Goal: Use online tool/utility: Utilize a website feature to perform a specific function

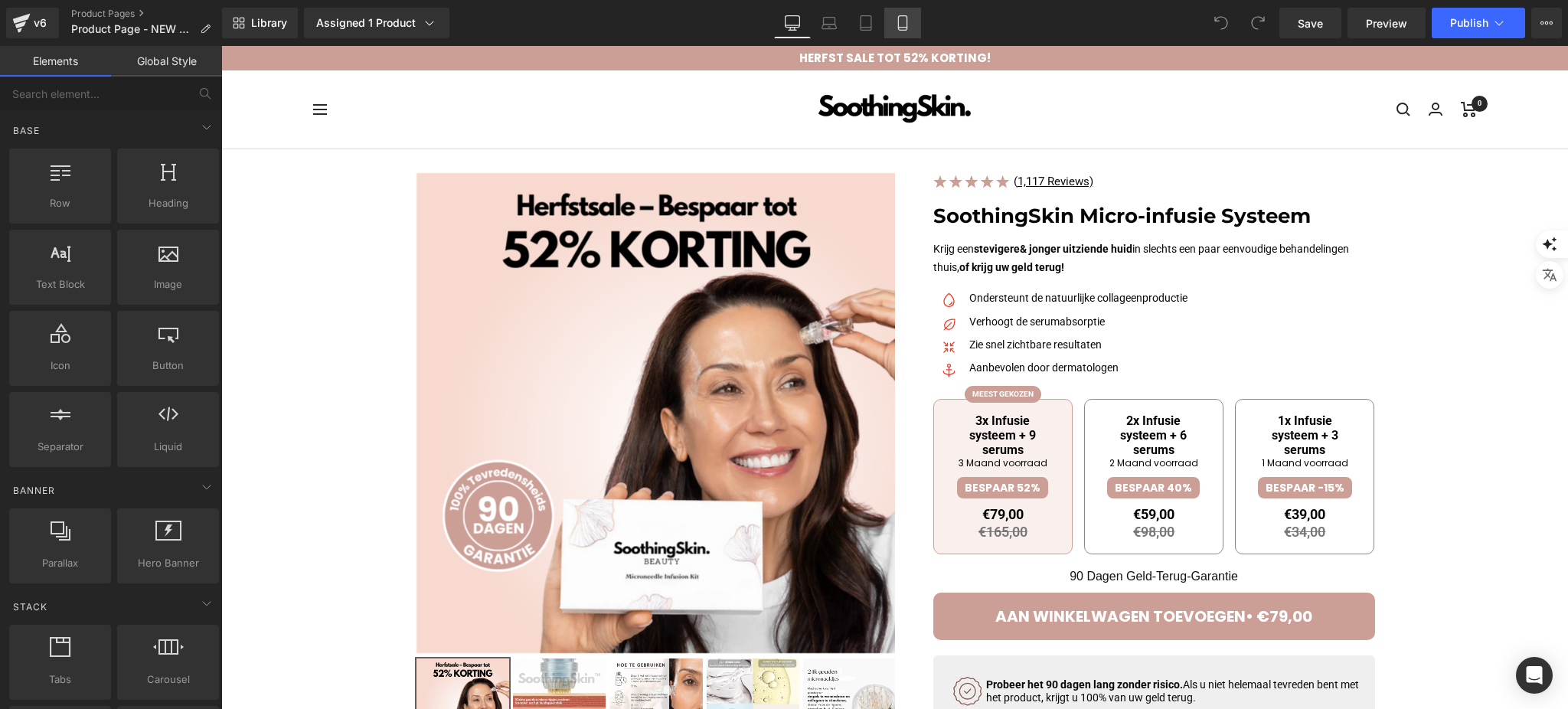
drag, startPoint x: 892, startPoint y: 21, endPoint x: 216, endPoint y: 280, distance: 723.9
click at [895, 21] on icon at bounding box center [902, 23] width 15 height 15
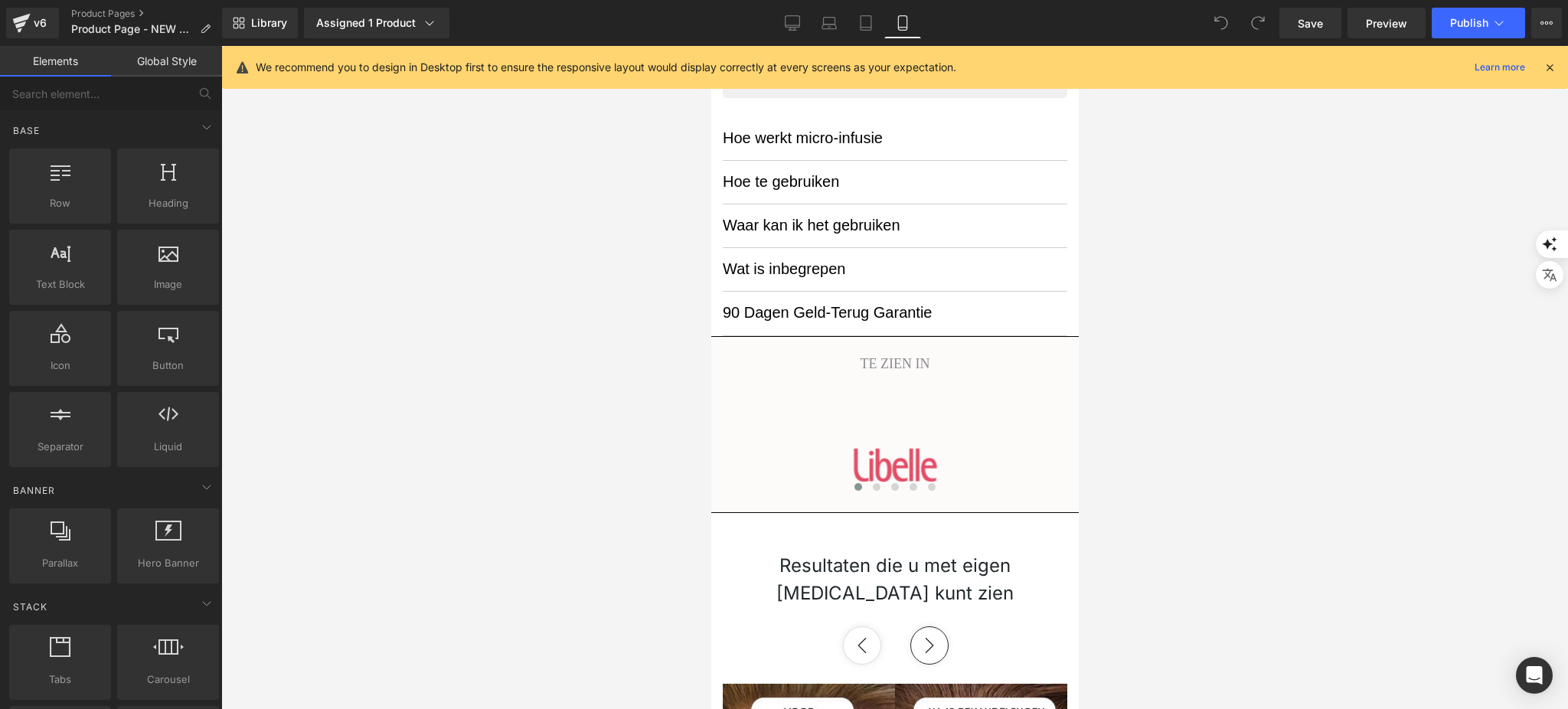
scroll to position [1020, 0]
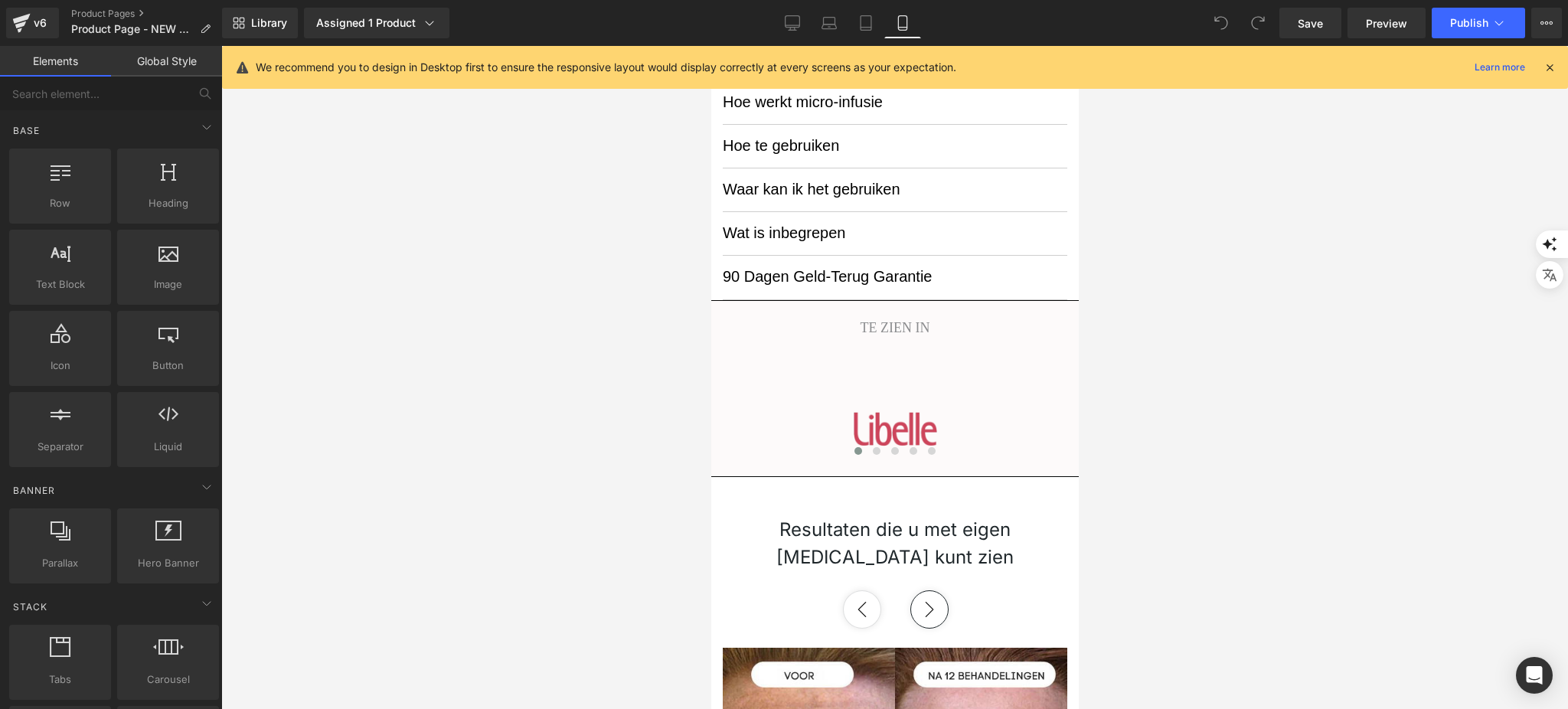
click at [885, 429] on div "Image" at bounding box center [894, 429] width 345 height 47
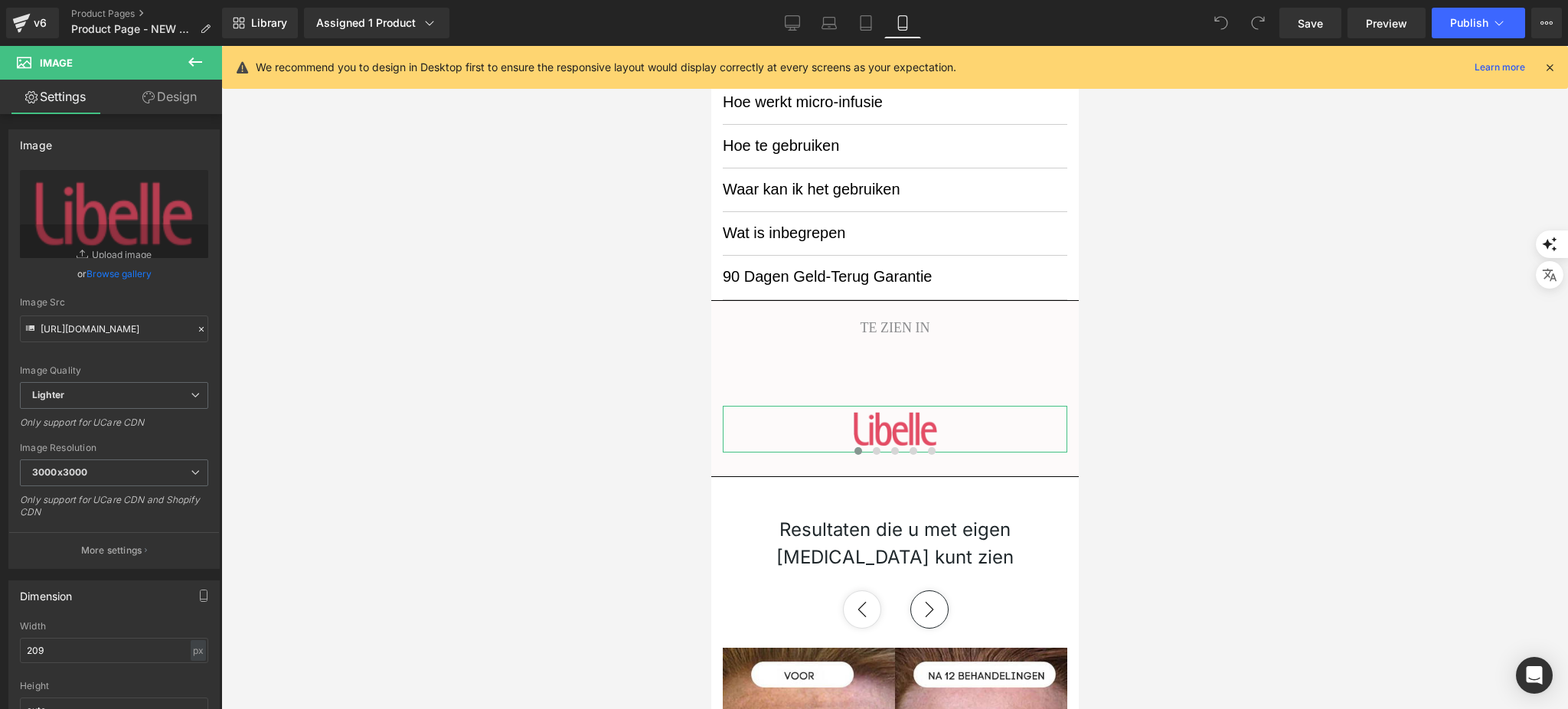
click at [143, 94] on icon at bounding box center [149, 97] width 13 height 13
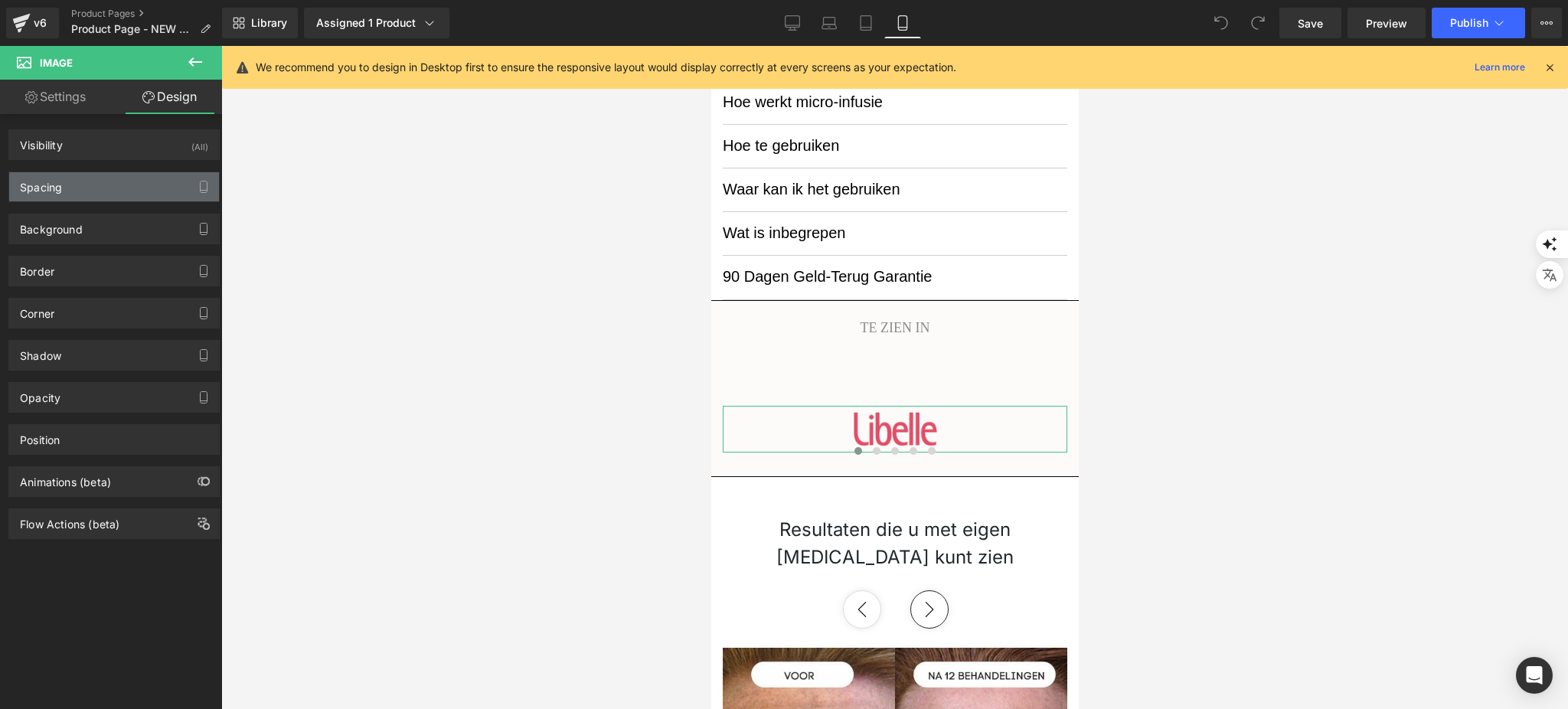
click at [115, 188] on div "Spacing" at bounding box center [114, 187] width 209 height 29
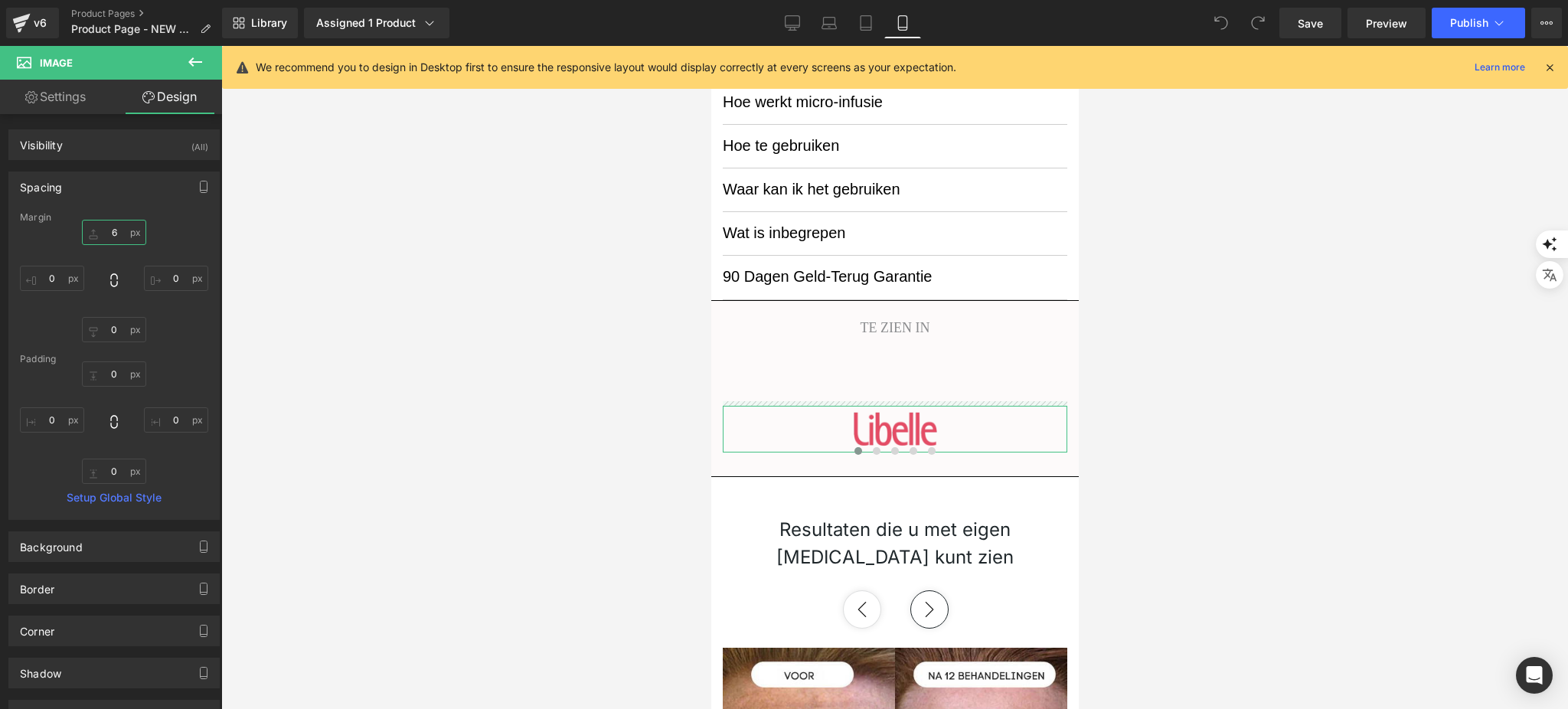
click at [119, 241] on input "6" at bounding box center [114, 232] width 64 height 25
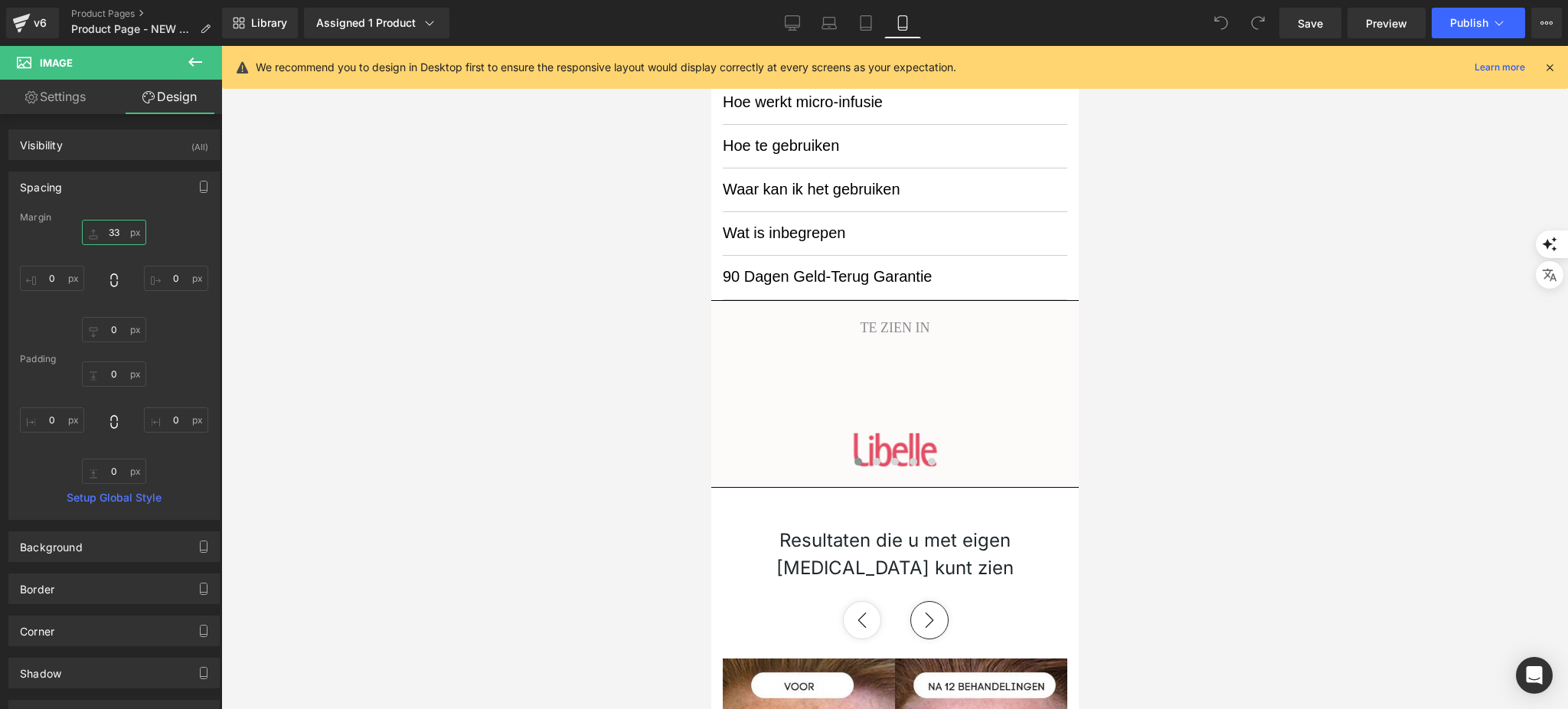
type input "3"
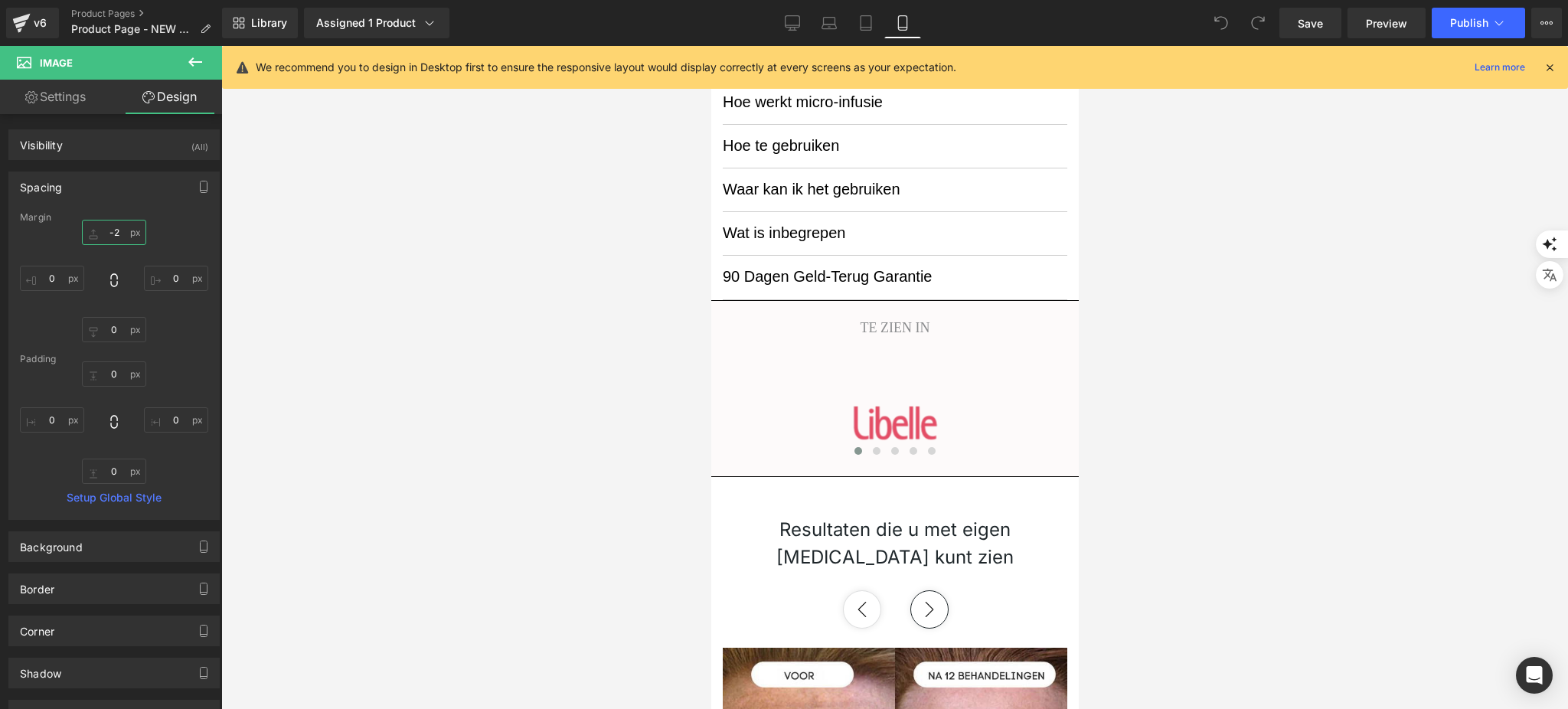
type input "-"
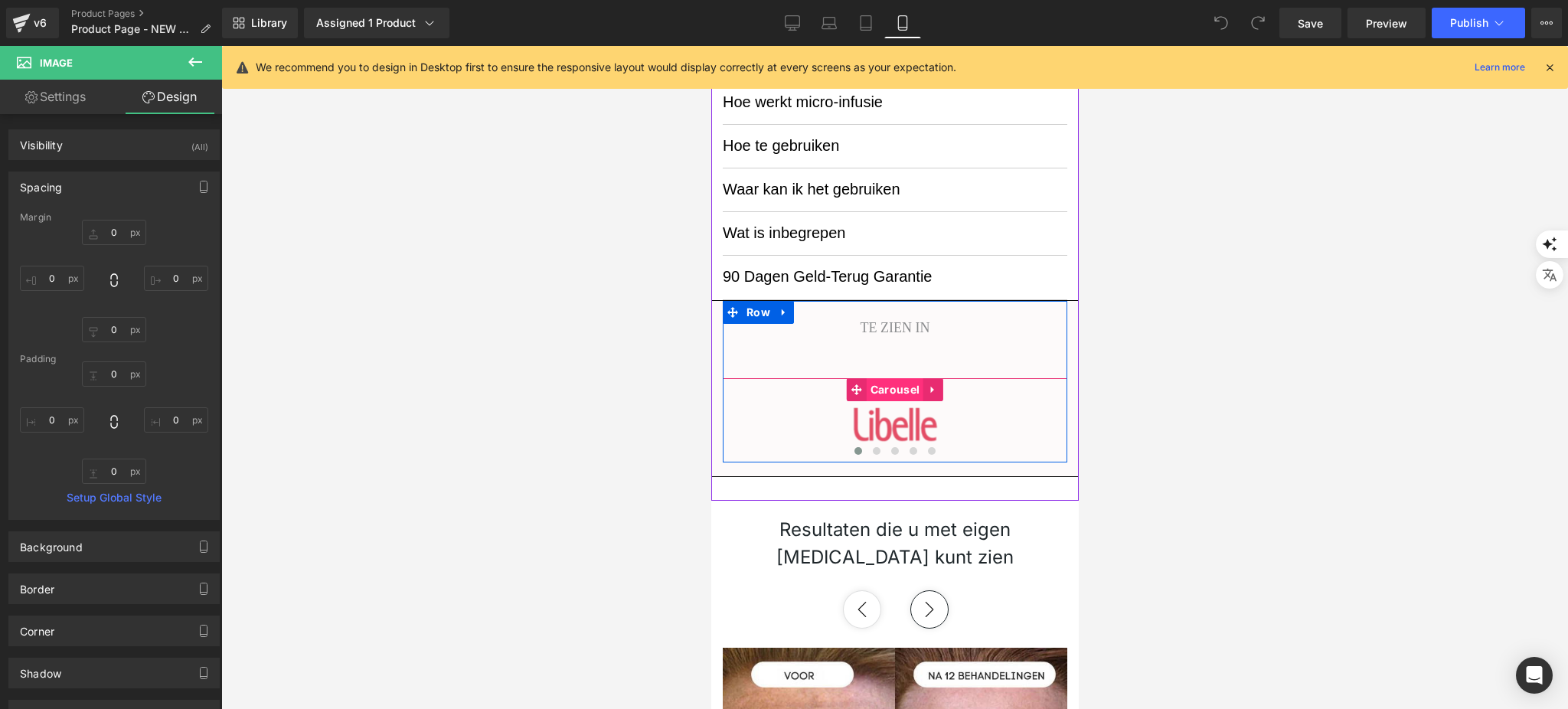
click at [891, 392] on span "Carousel" at bounding box center [894, 389] width 57 height 23
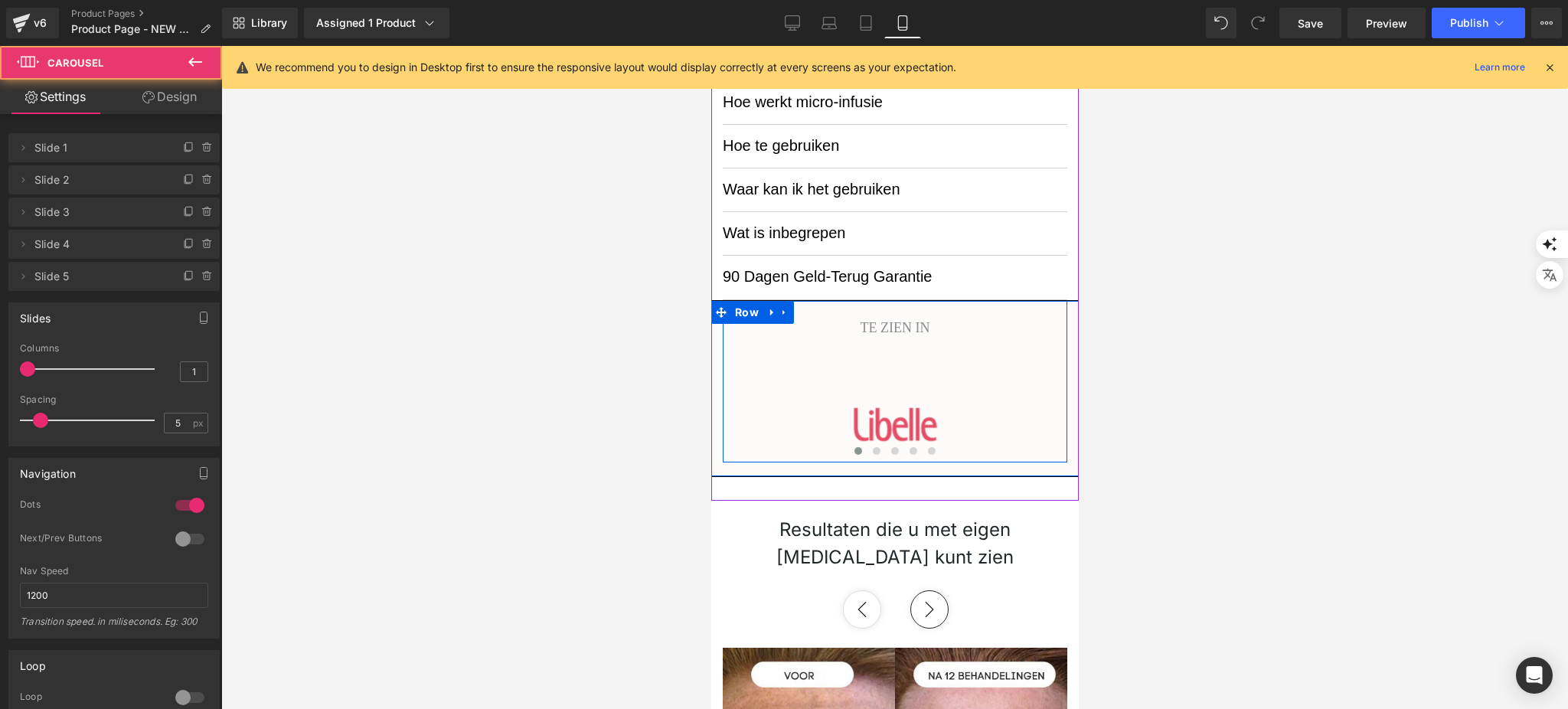
click at [910, 349] on div "TE ZIEN IN Text Block Image Image Image Image Image ‹ › [GEOGRAPHIC_DATA]" at bounding box center [894, 381] width 345 height 161
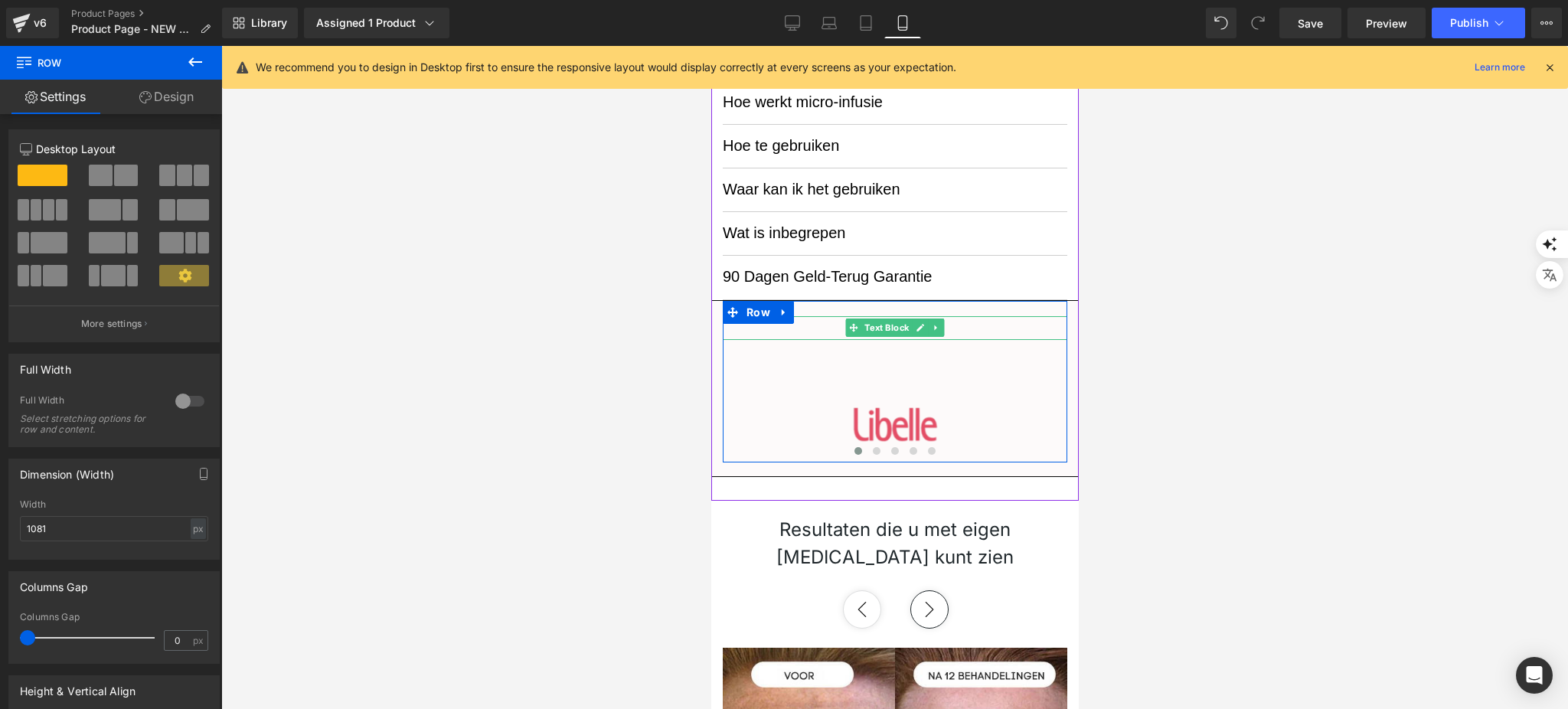
click at [967, 327] on p "TE ZIEN IN" at bounding box center [894, 327] width 345 height 23
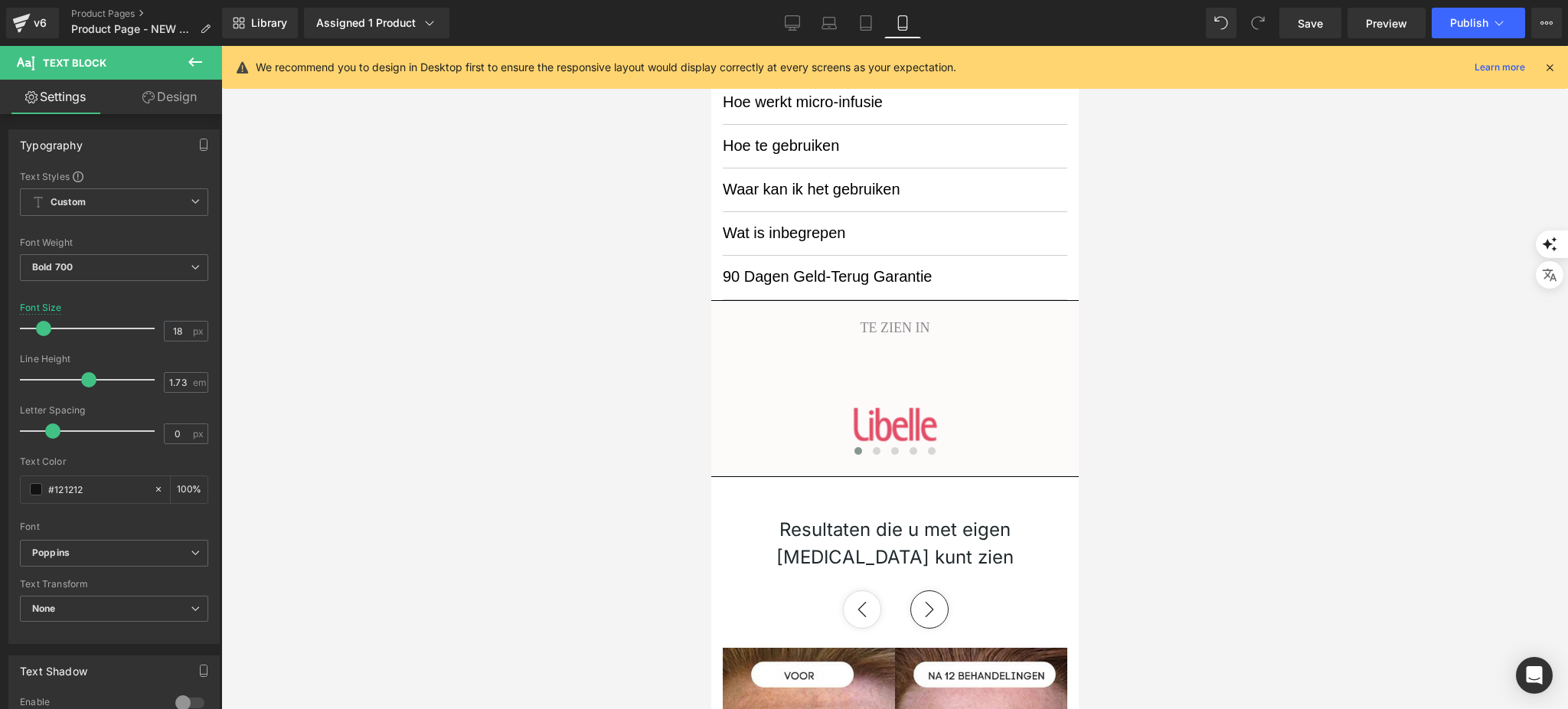
click at [138, 92] on link "Design" at bounding box center [169, 97] width 111 height 34
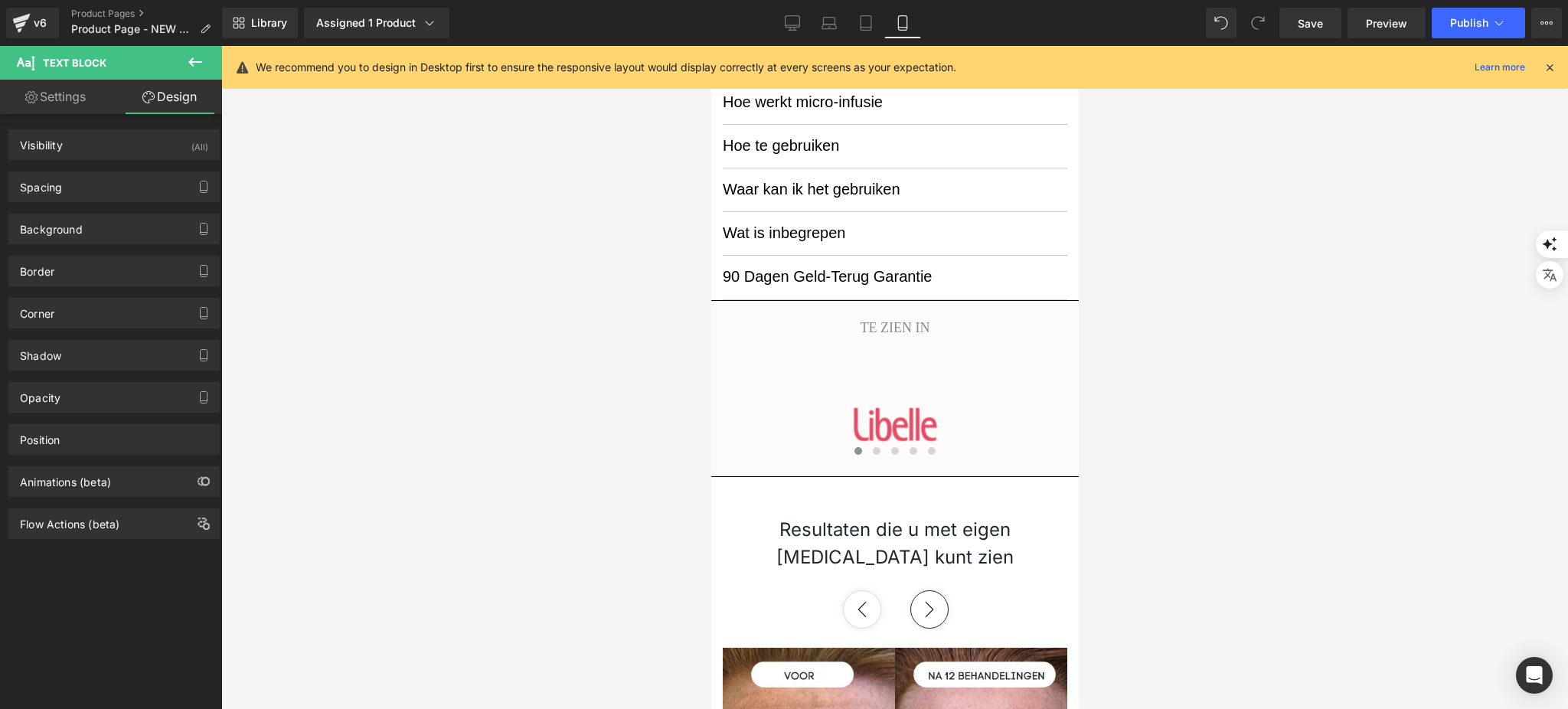
click at [149, 204] on div "Background Color & Image color Color transparent 0 % Image Replace Image Upload…" at bounding box center [115, 223] width 229 height 42
click at [144, 189] on div "Spacing" at bounding box center [114, 187] width 209 height 29
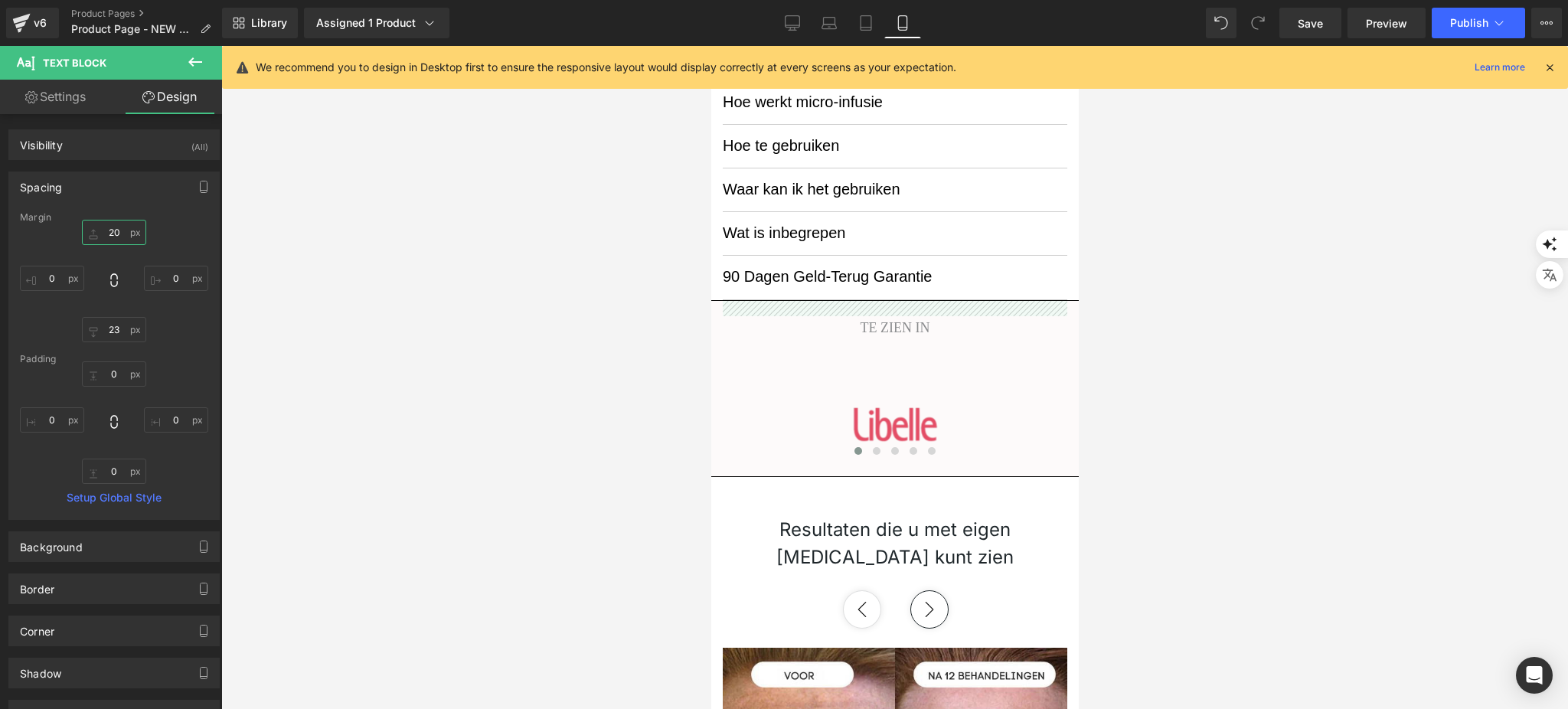
click at [125, 236] on input "20" at bounding box center [114, 232] width 64 height 25
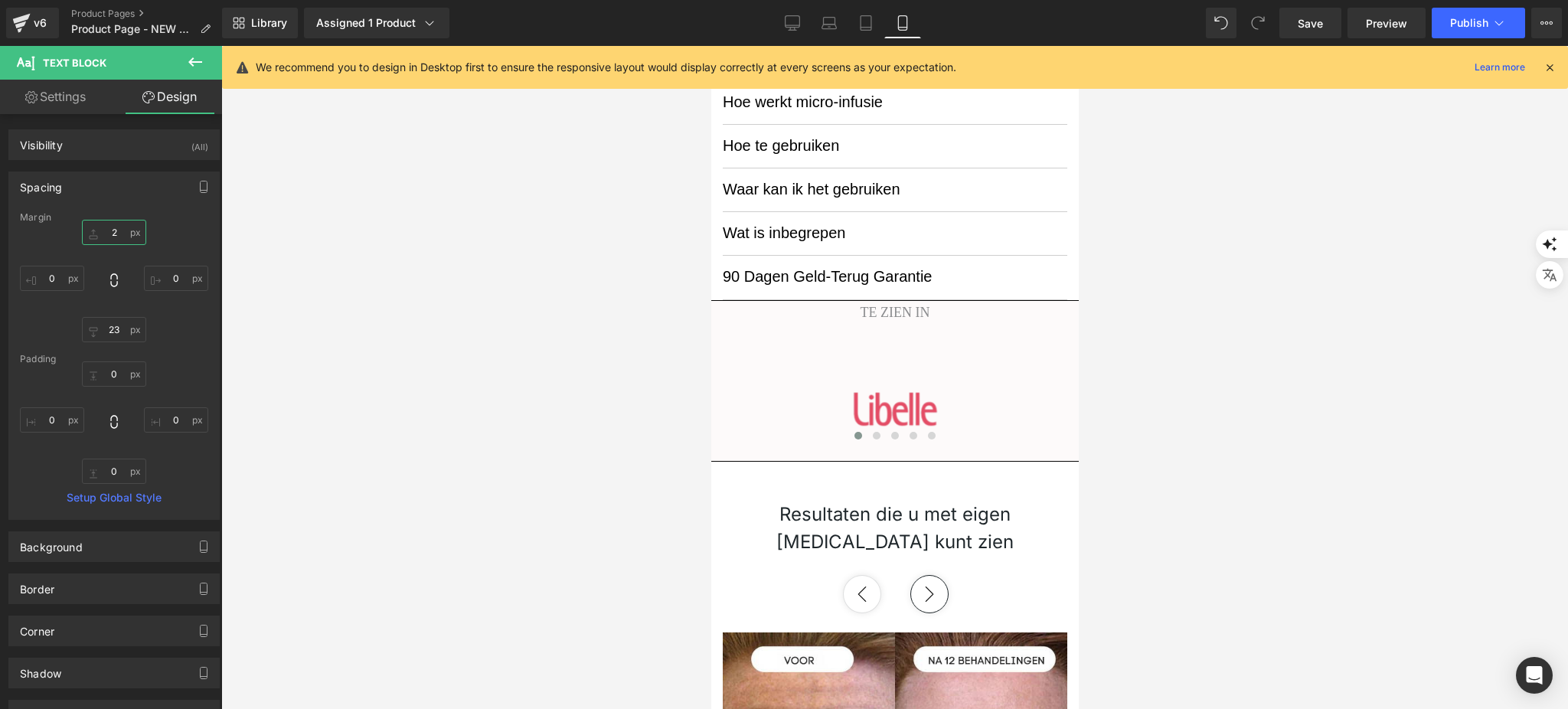
type input "20"
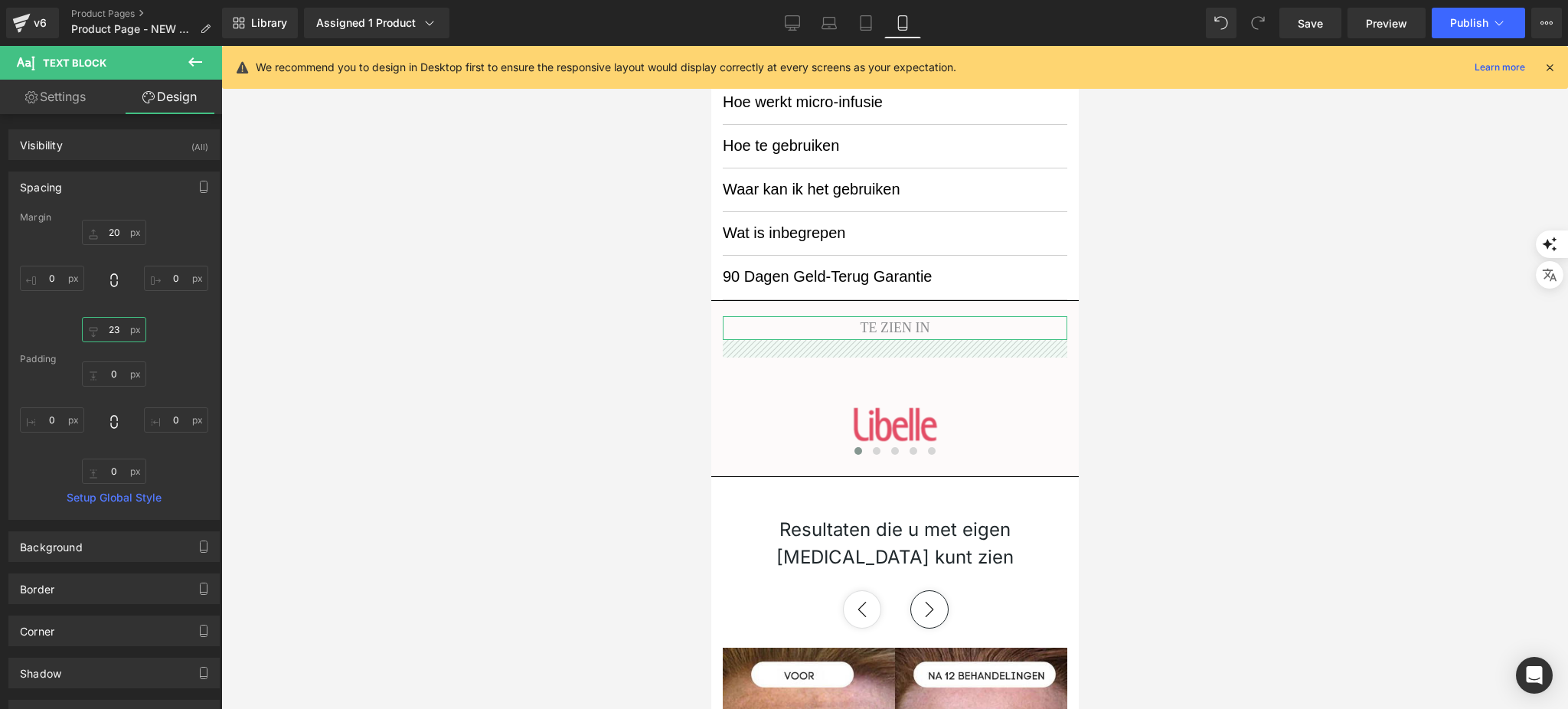
click at [120, 319] on input "23" at bounding box center [114, 329] width 64 height 25
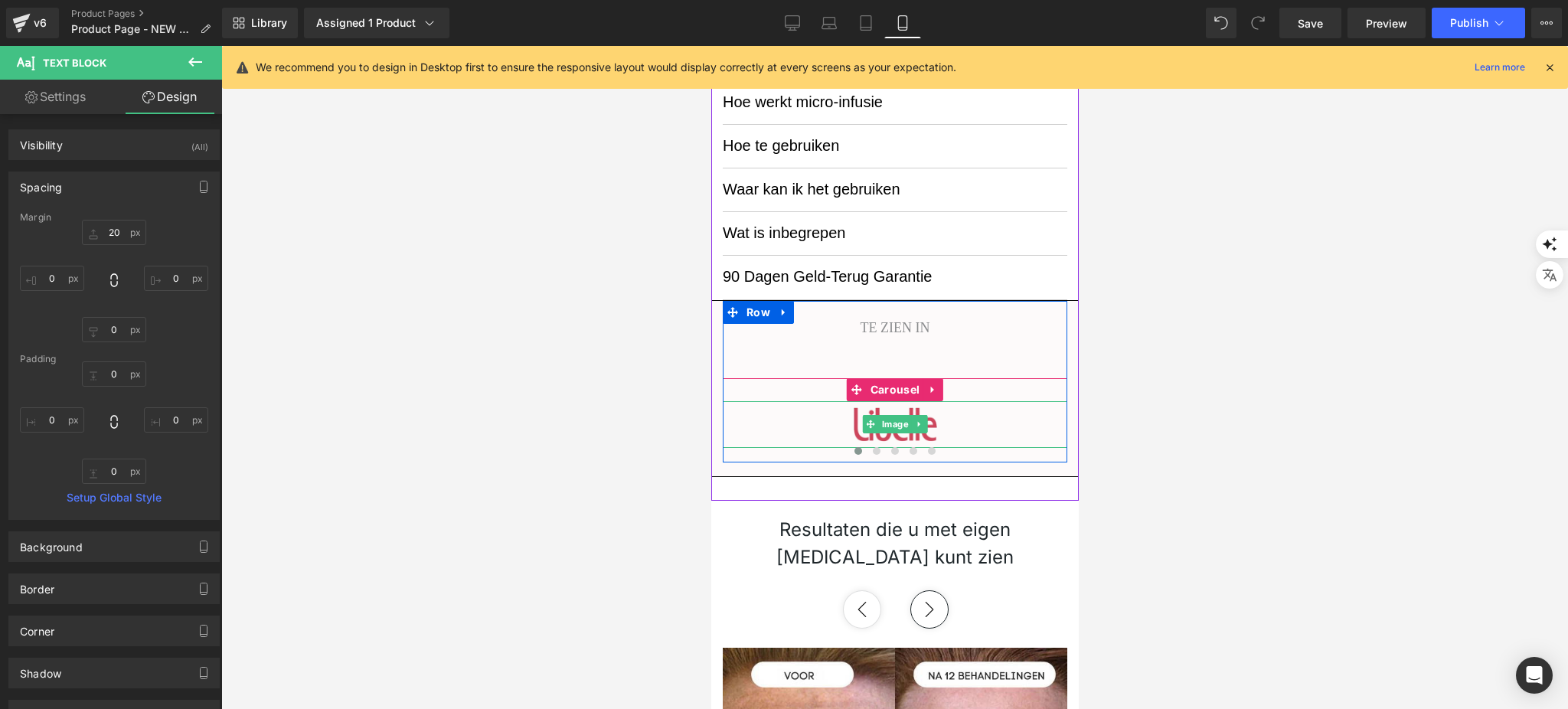
click at [923, 418] on img at bounding box center [894, 425] width 160 height 47
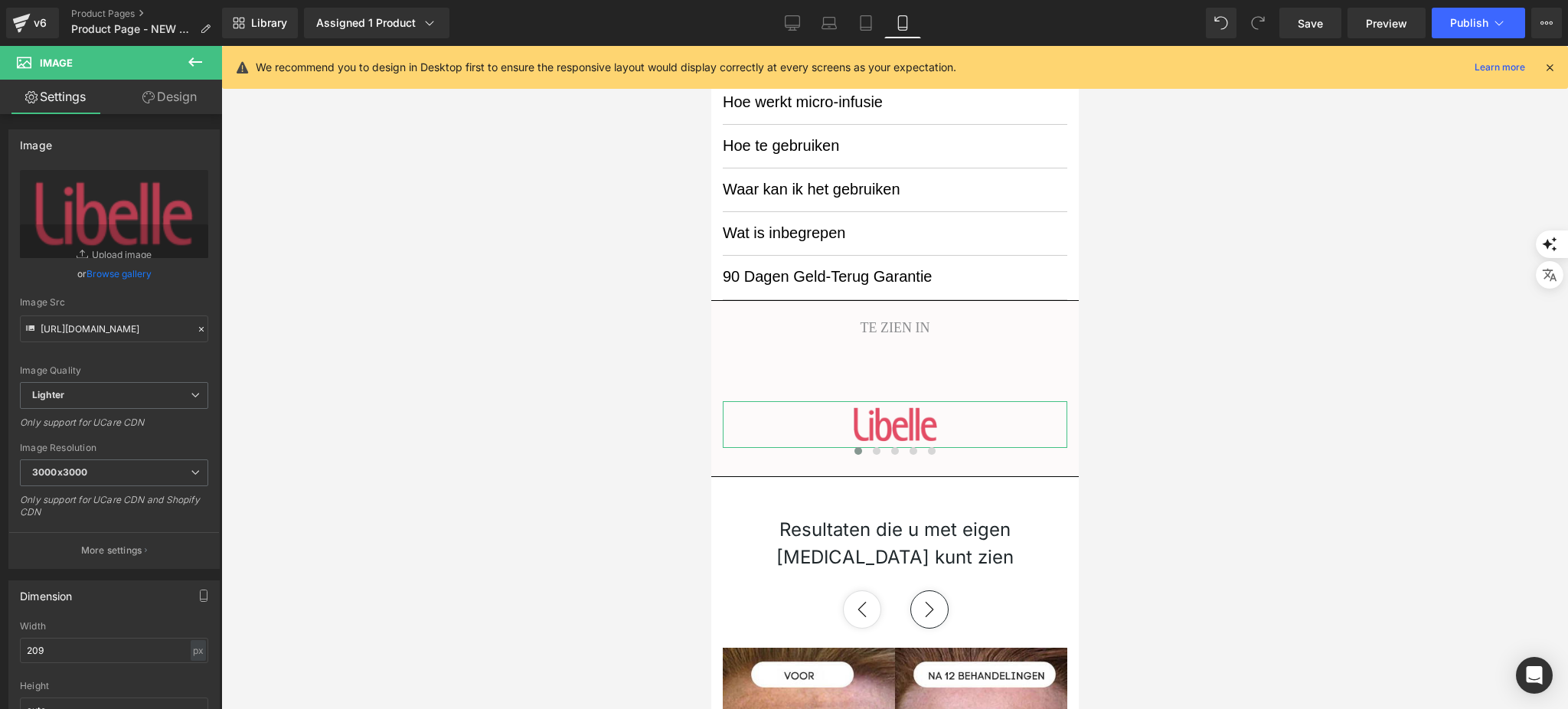
click at [175, 105] on link "Design" at bounding box center [169, 97] width 111 height 34
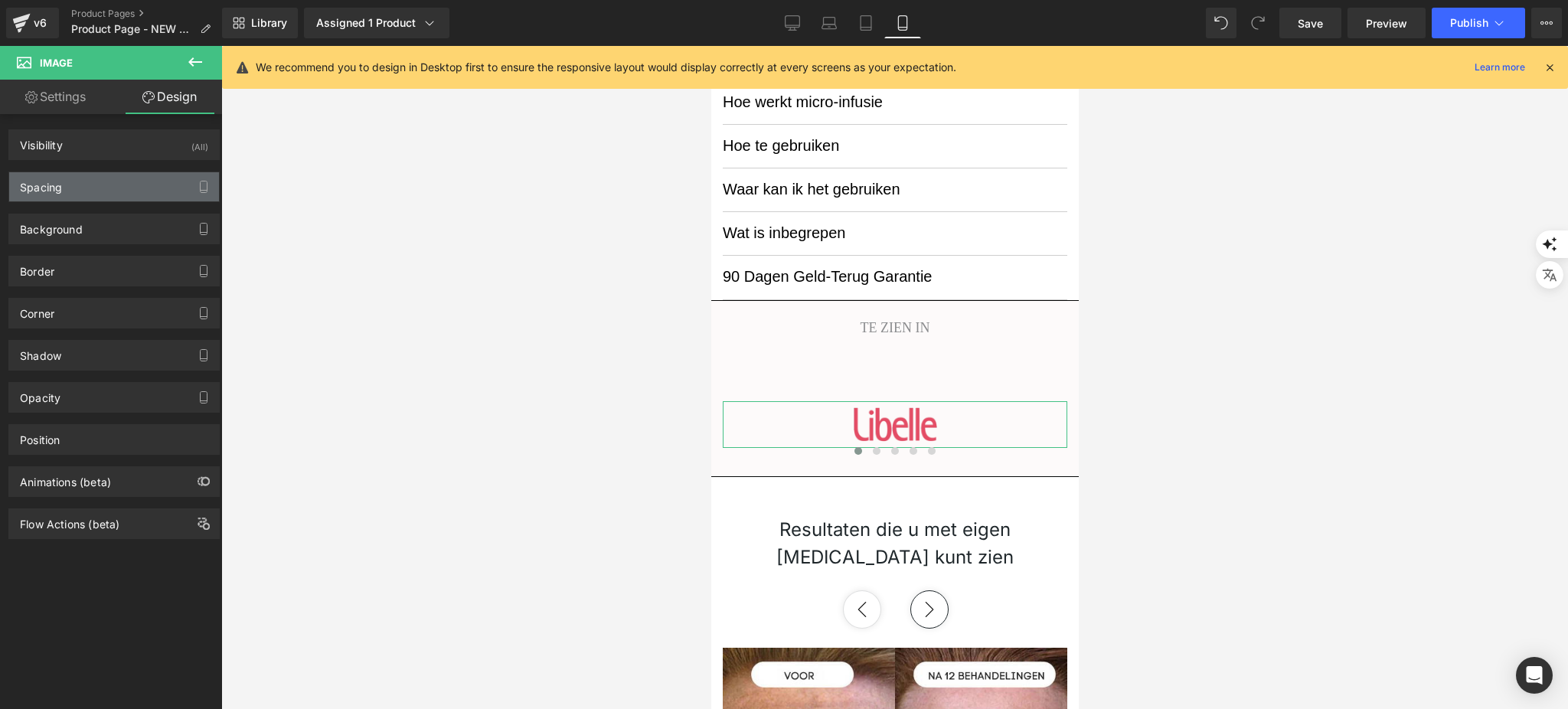
click at [123, 194] on div "Spacing" at bounding box center [114, 187] width 209 height 29
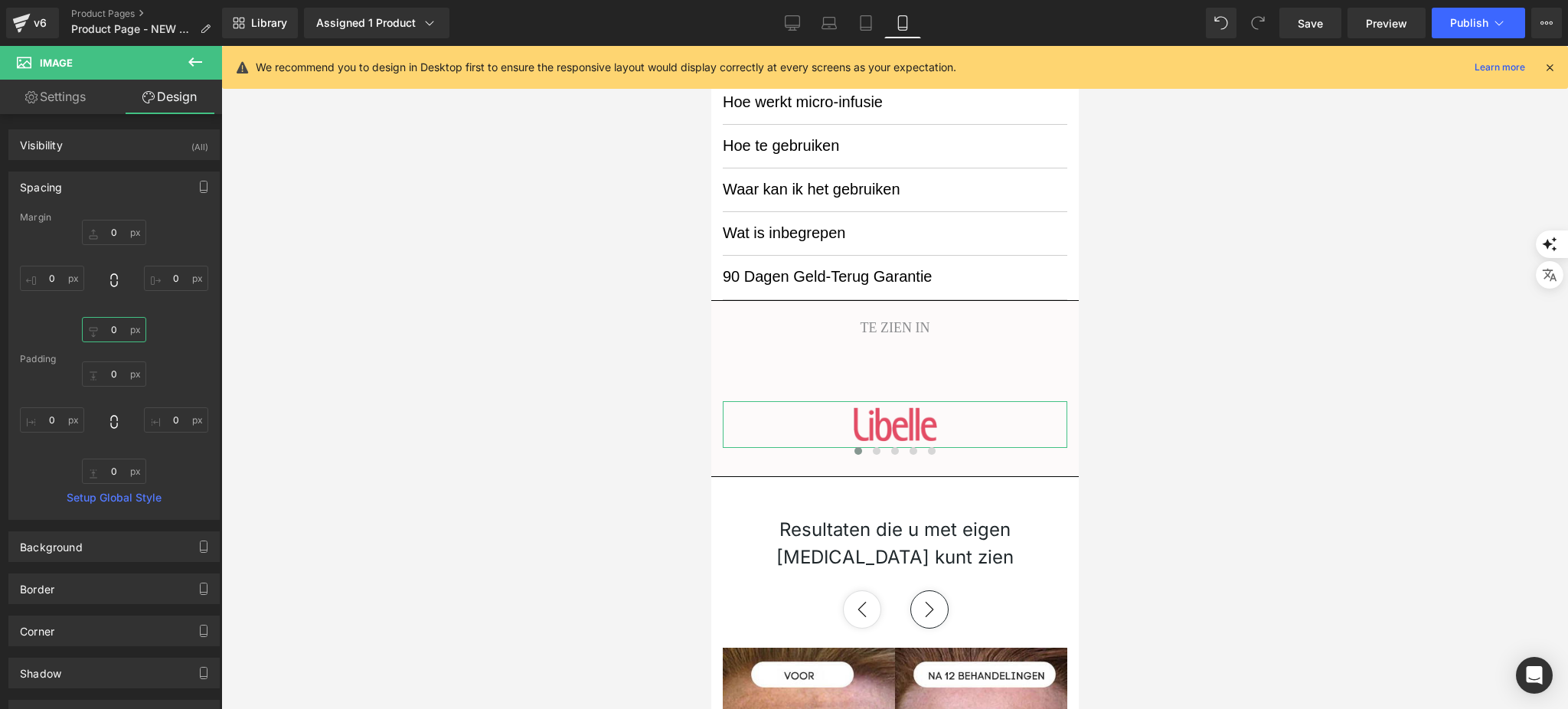
click at [121, 336] on input "0" at bounding box center [114, 329] width 64 height 25
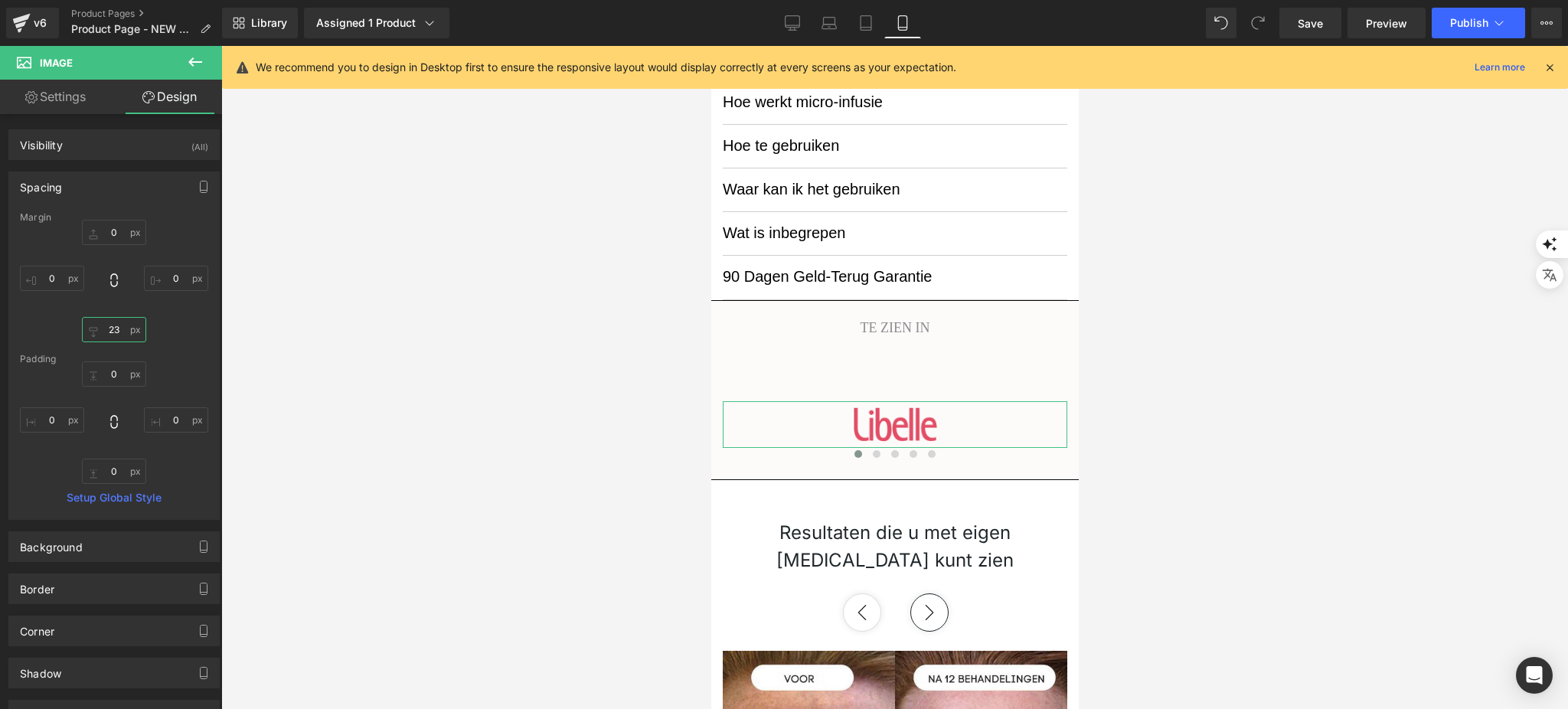
type input "2"
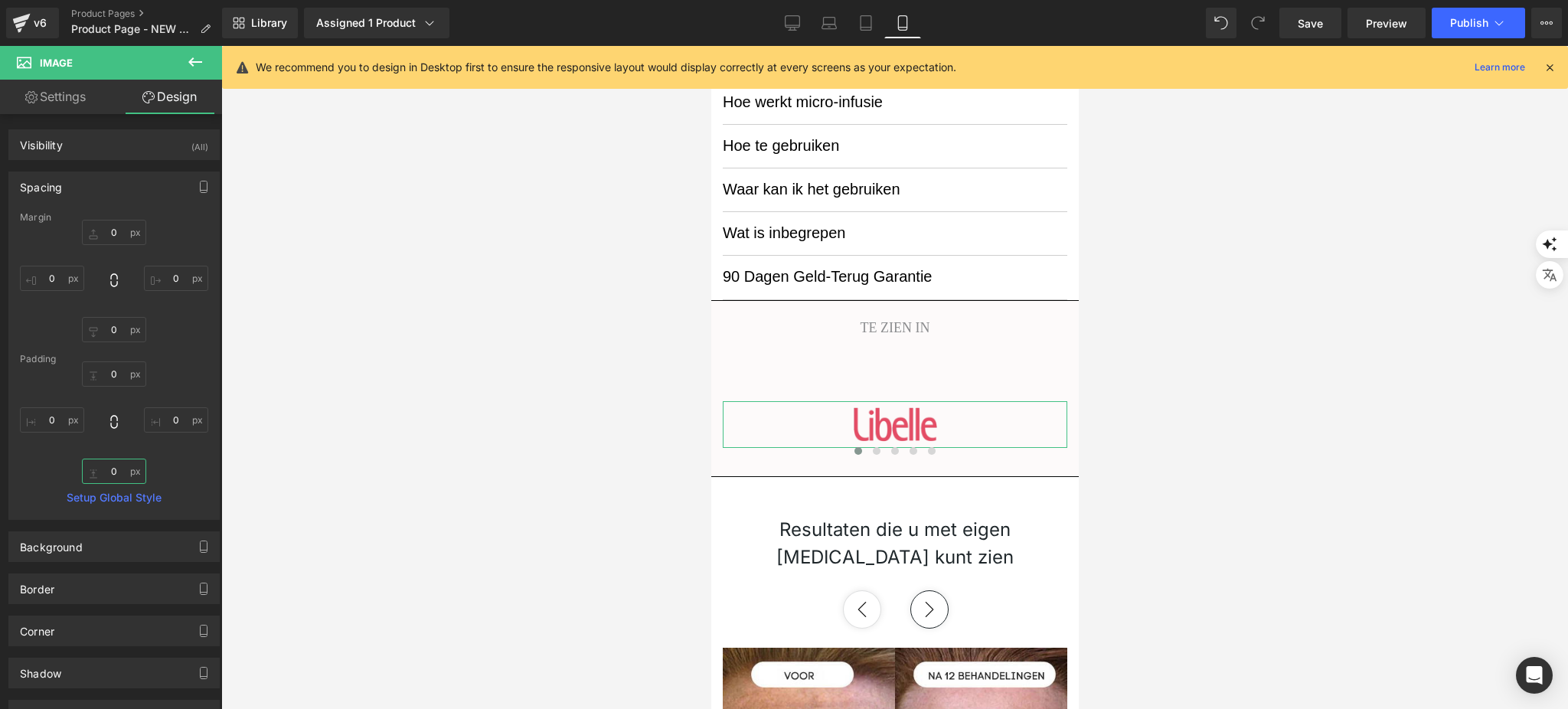
click at [129, 463] on input "0" at bounding box center [114, 471] width 64 height 25
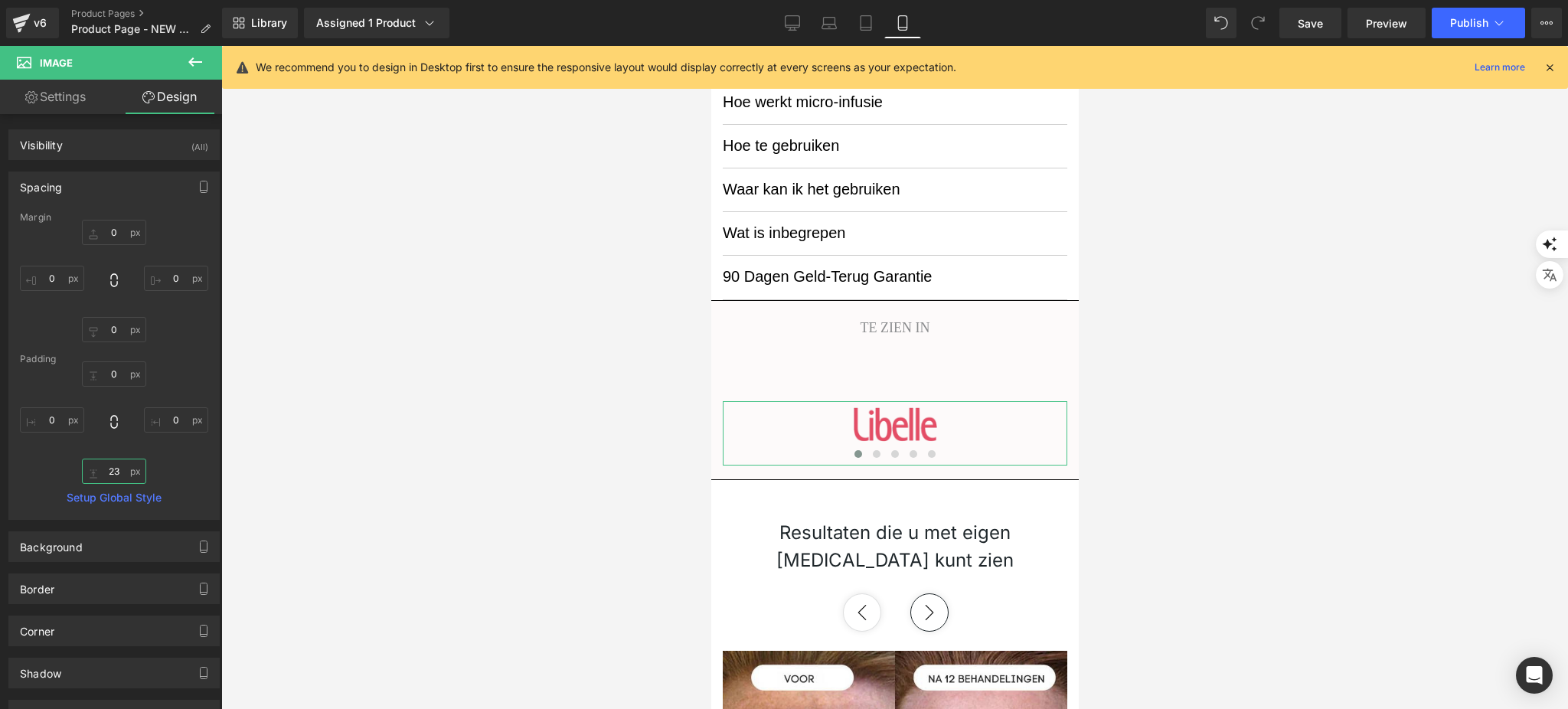
type input "2"
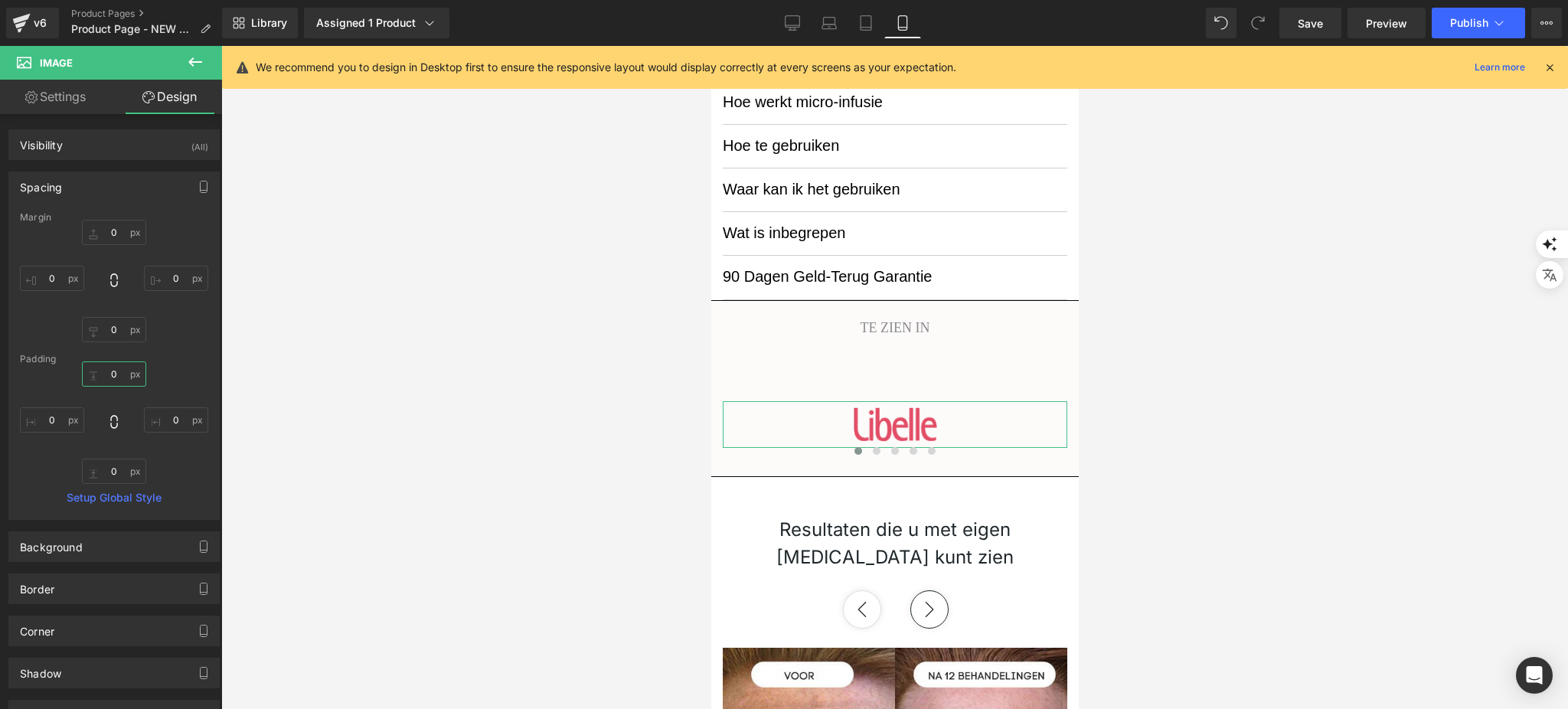
click at [115, 366] on input "0" at bounding box center [114, 373] width 64 height 25
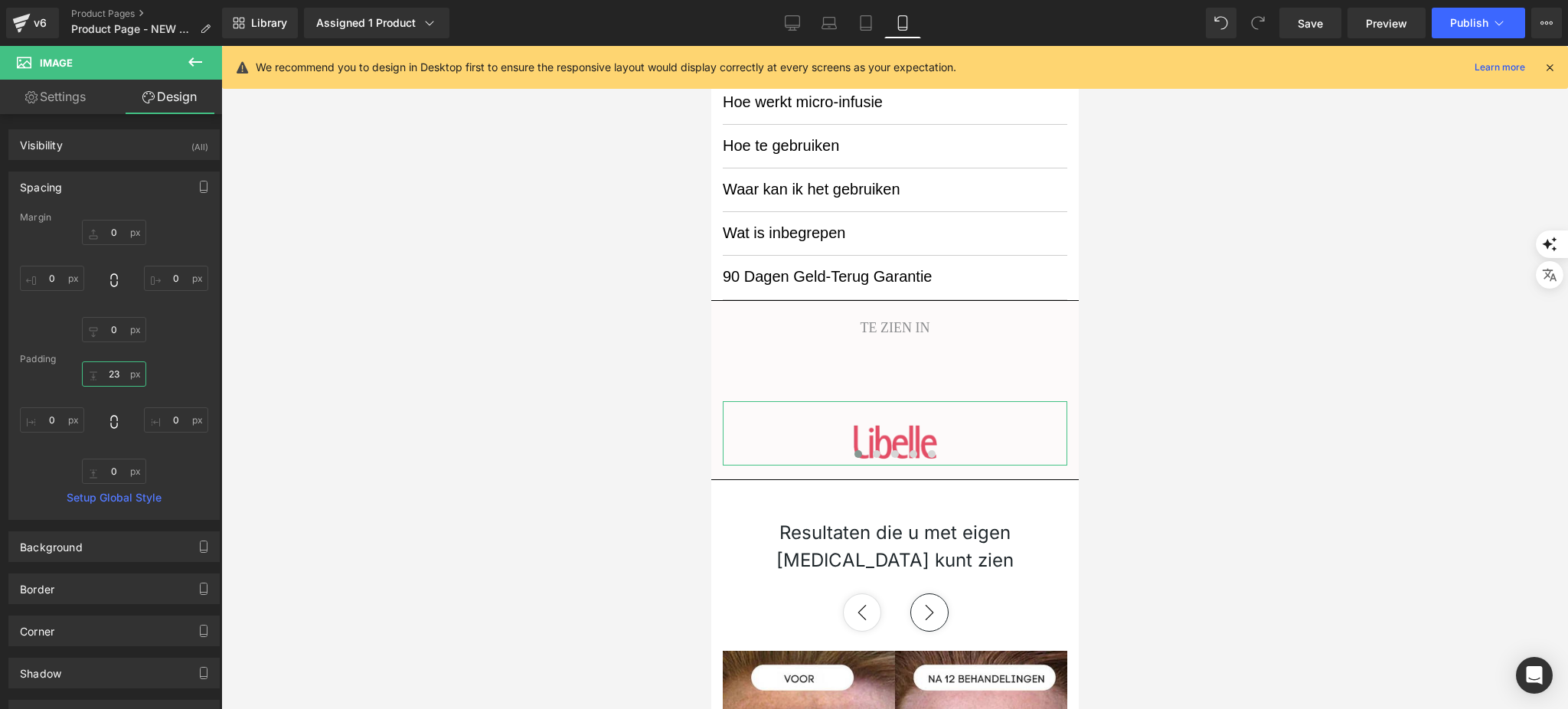
type input "2"
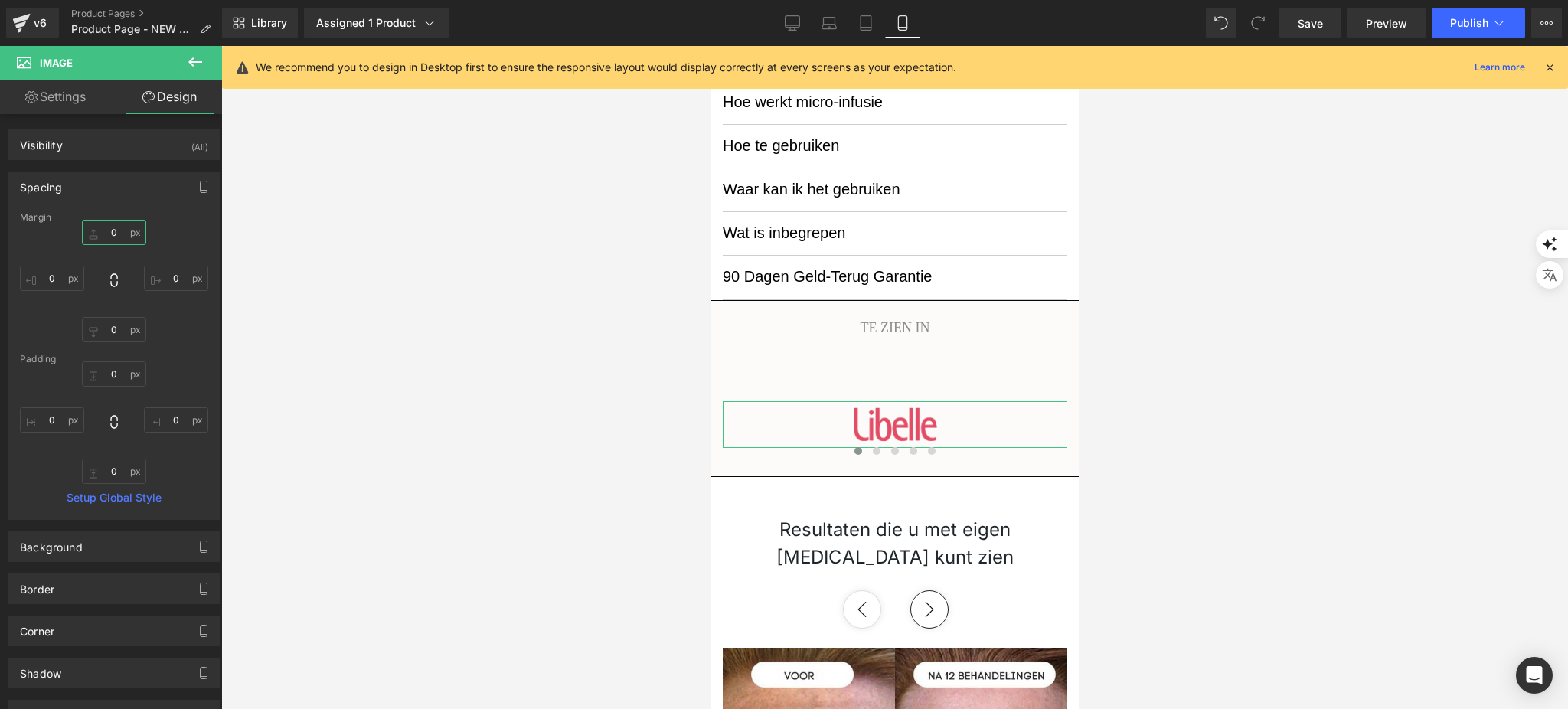
click at [116, 231] on input "0" at bounding box center [114, 232] width 64 height 25
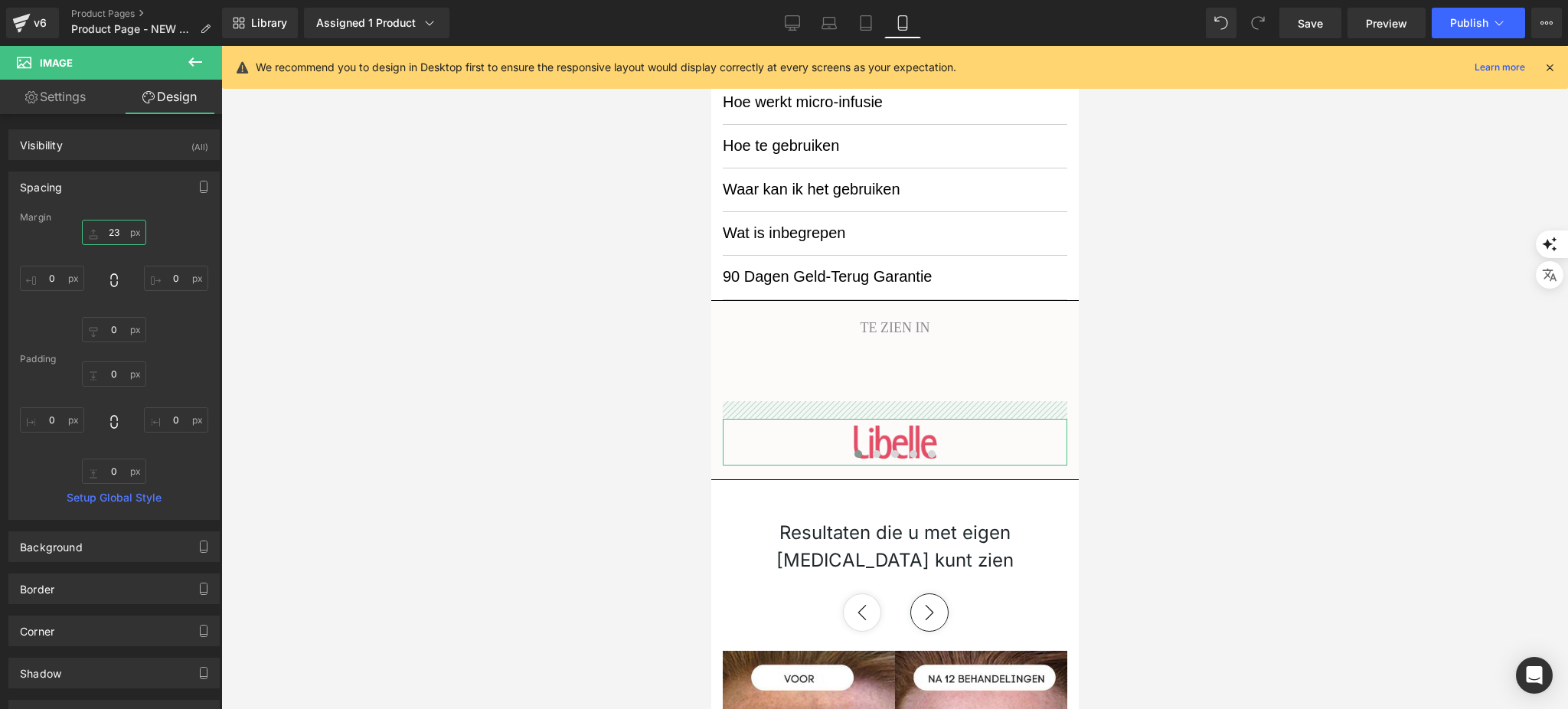
type input "2"
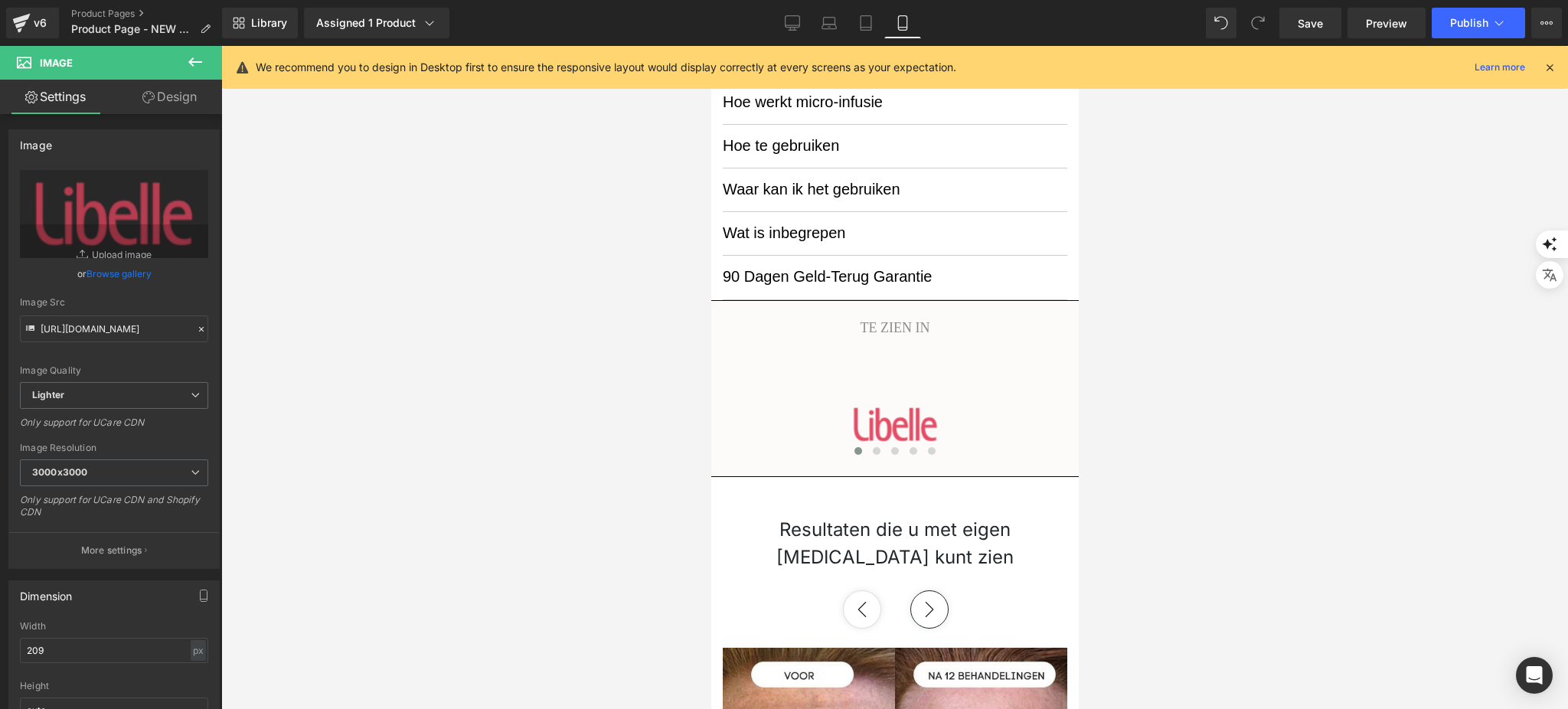
click at [182, 84] on link "Design" at bounding box center [169, 97] width 111 height 34
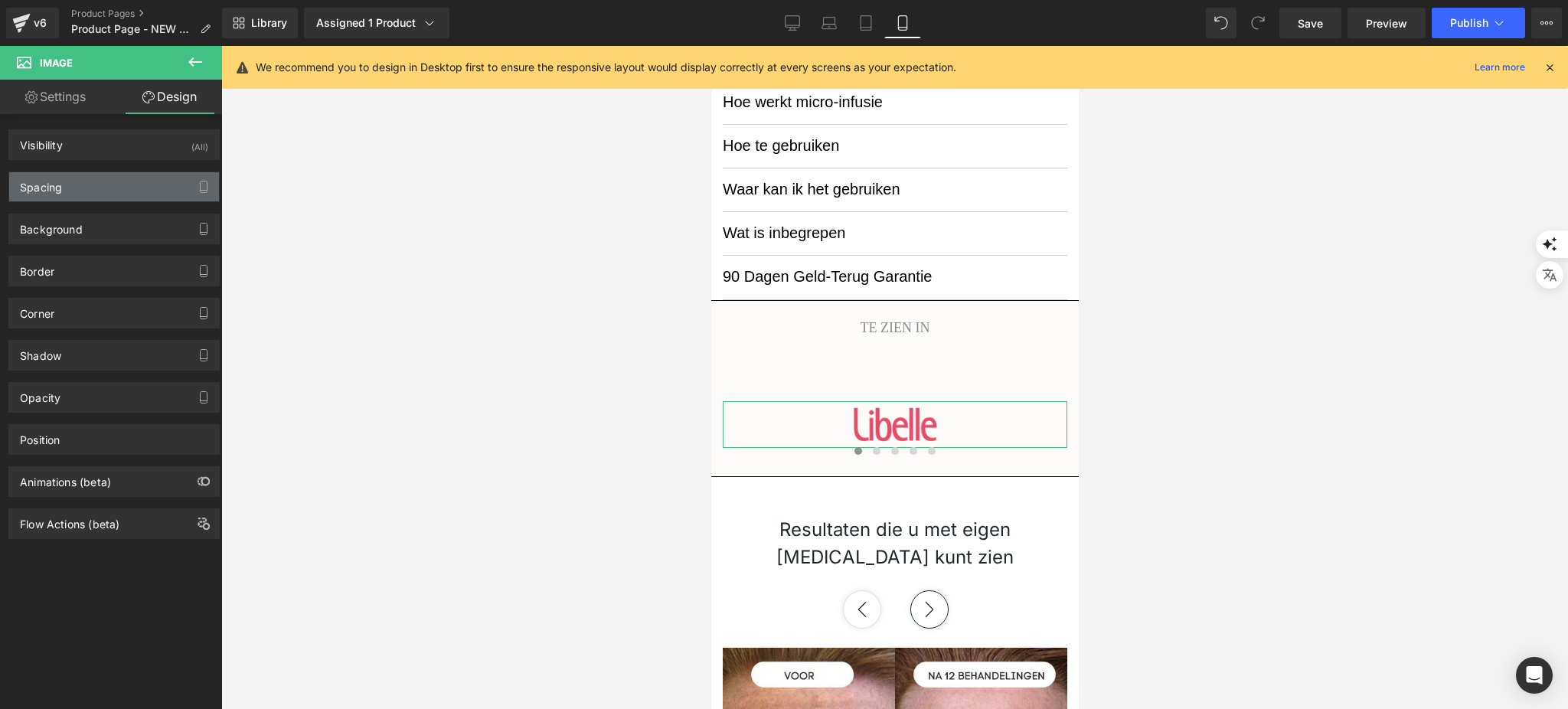
click at [131, 184] on div "Spacing" at bounding box center [114, 187] width 209 height 29
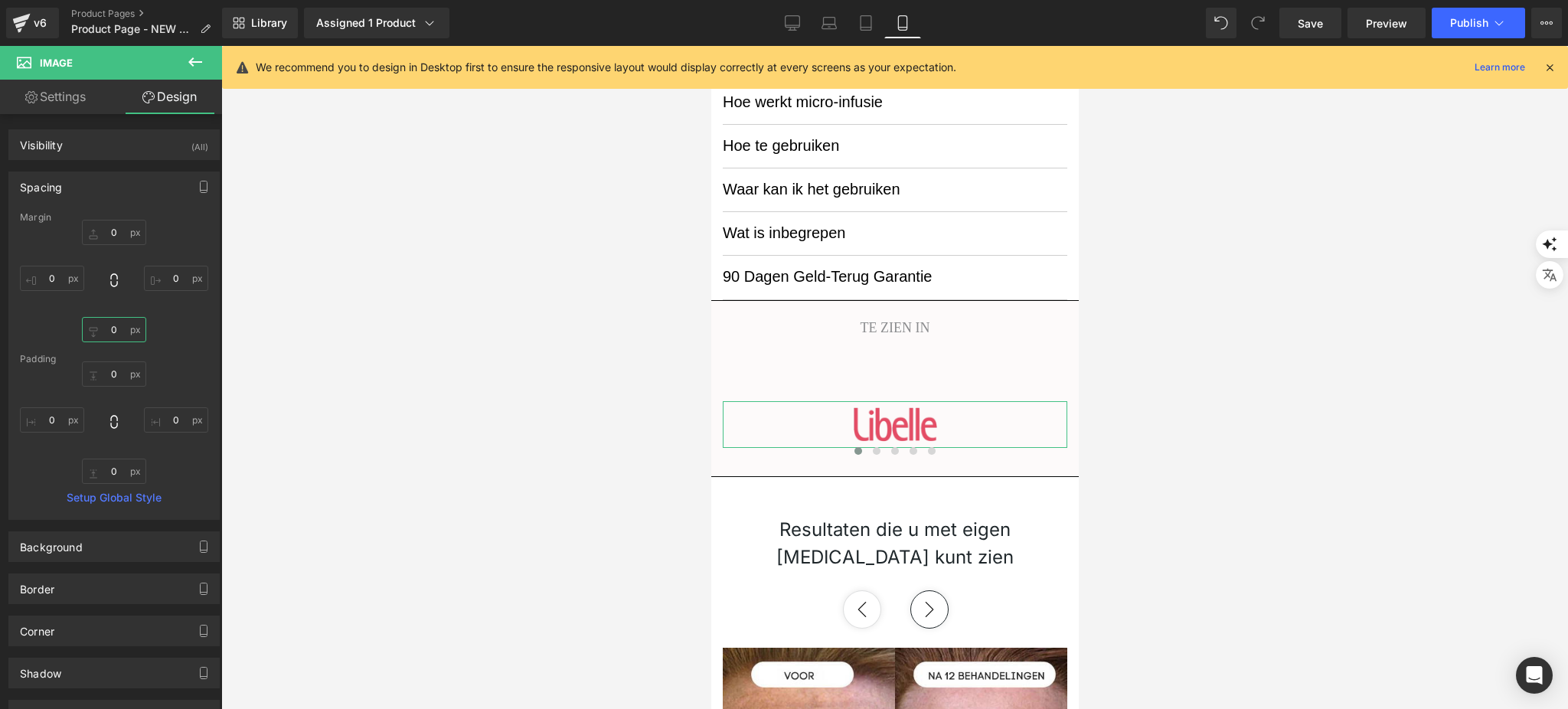
click at [123, 335] on input "0" at bounding box center [114, 329] width 64 height 25
type input "3"
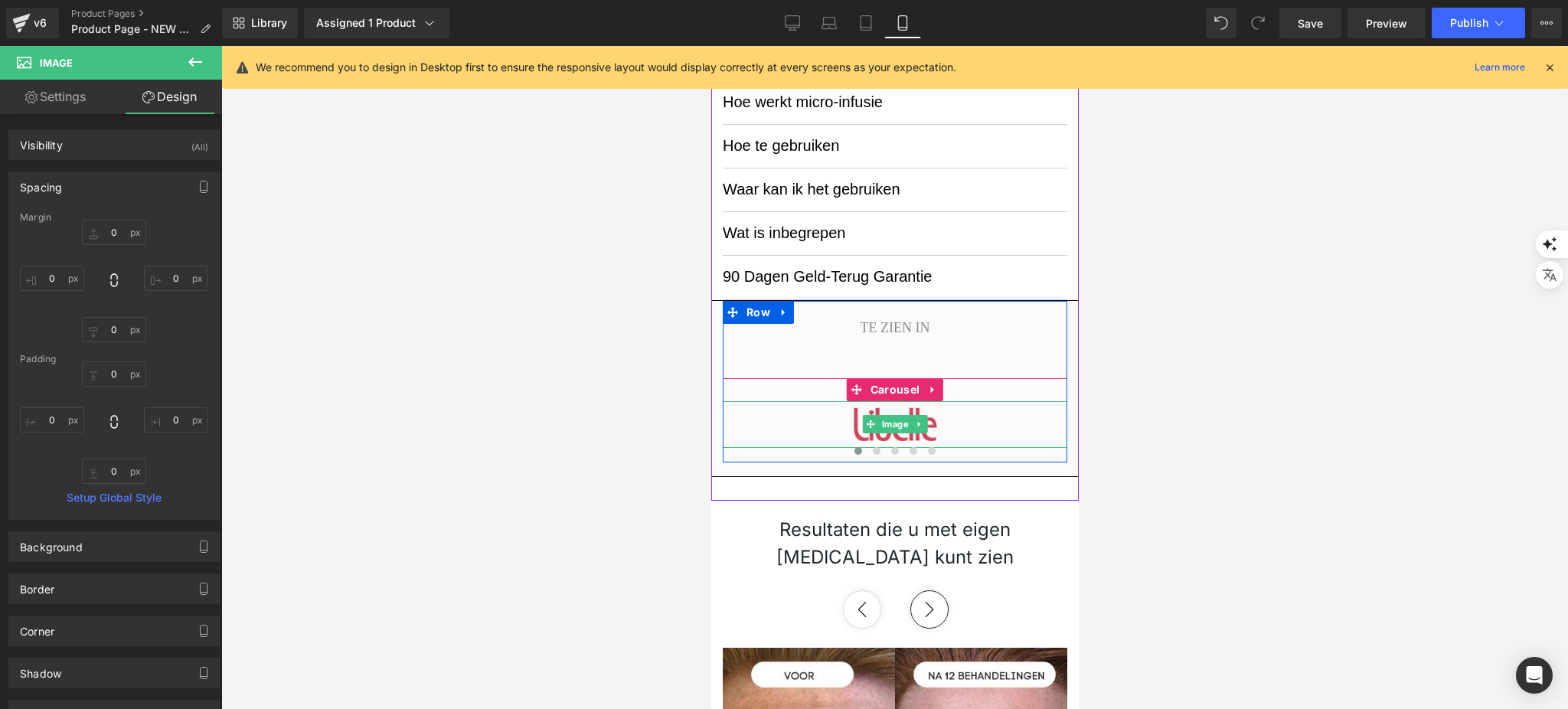
click at [936, 428] on img at bounding box center [894, 425] width 160 height 47
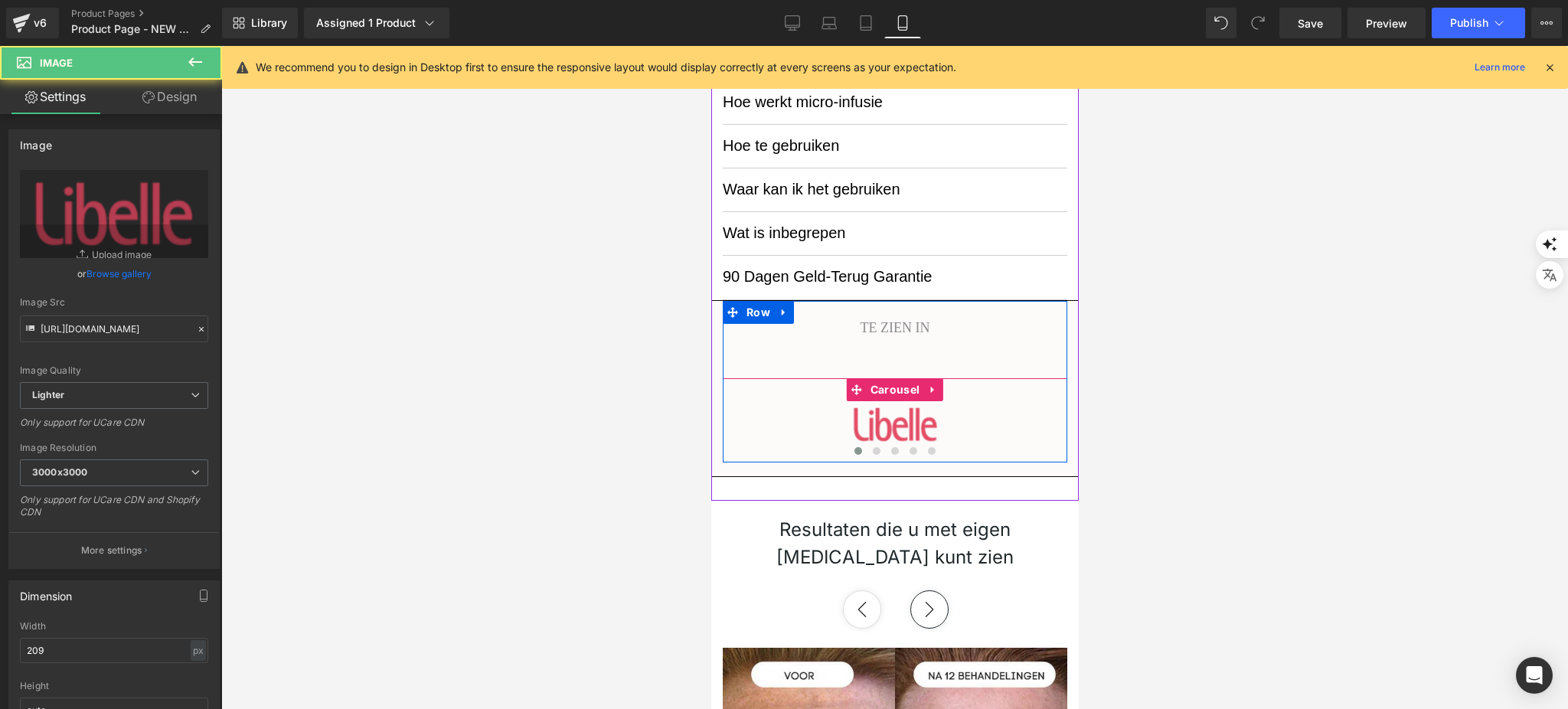
click at [956, 391] on div "Image NaNpx NaNpx Image Image Image Image ‹ › [GEOGRAPHIC_DATA]" at bounding box center [894, 419] width 345 height 84
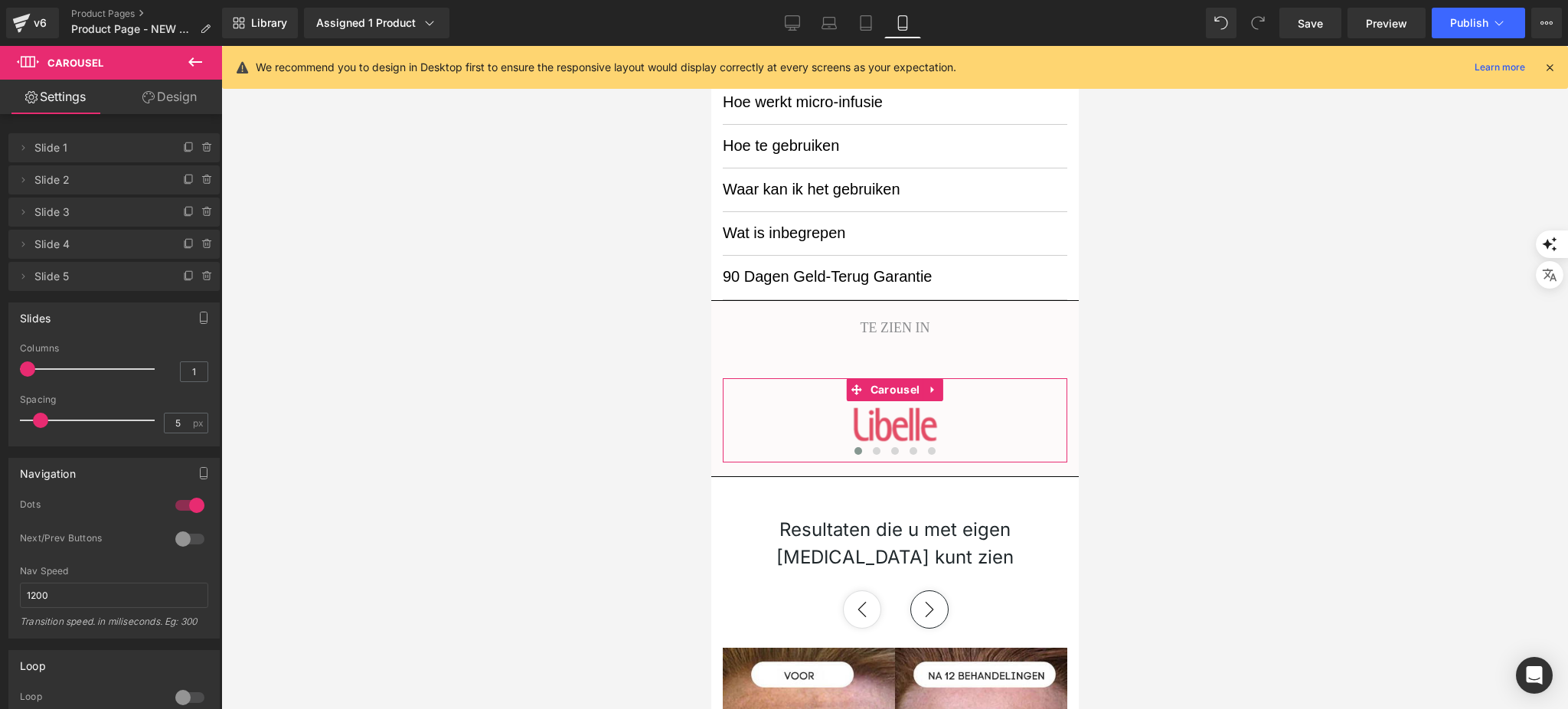
click at [156, 106] on link "Design" at bounding box center [169, 97] width 111 height 34
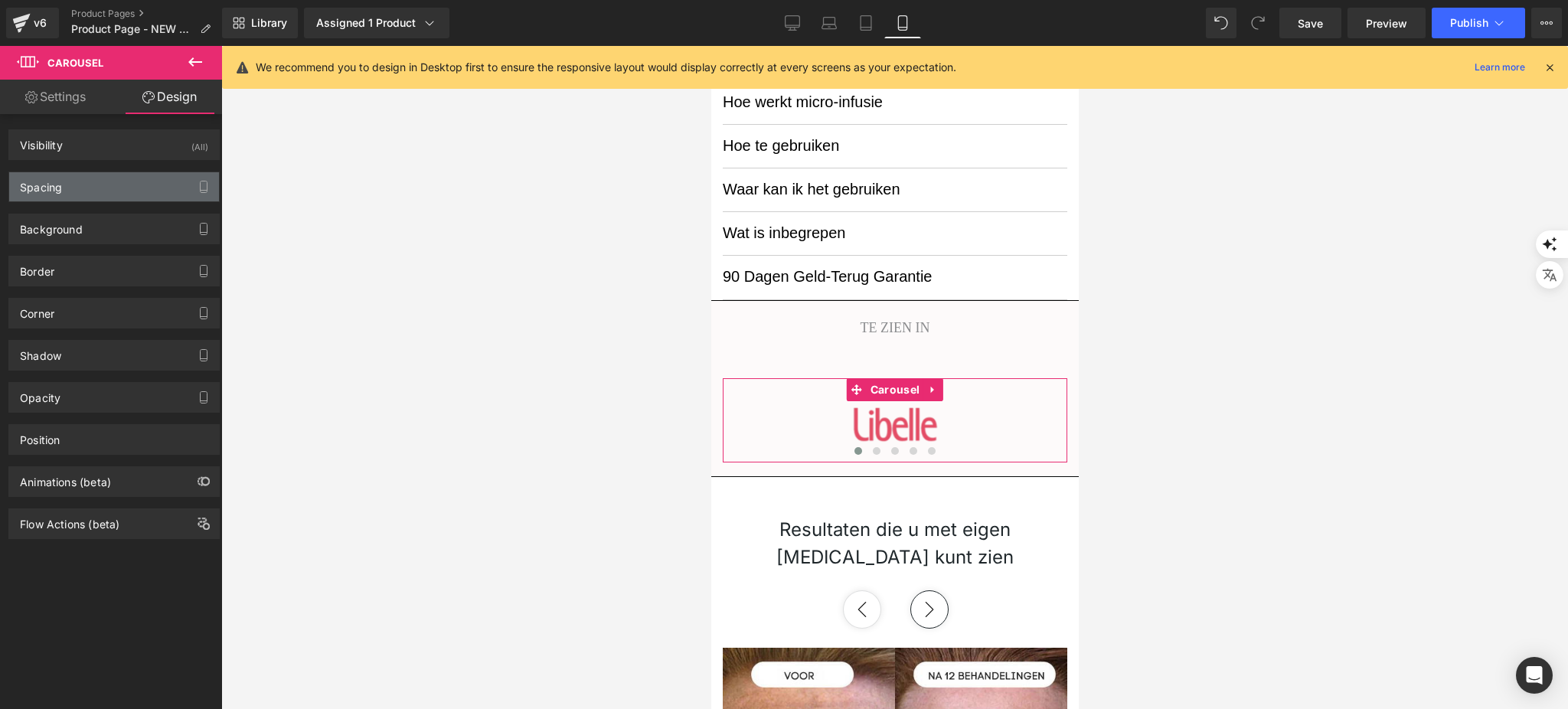
click at [111, 187] on div "Spacing" at bounding box center [114, 187] width 209 height 29
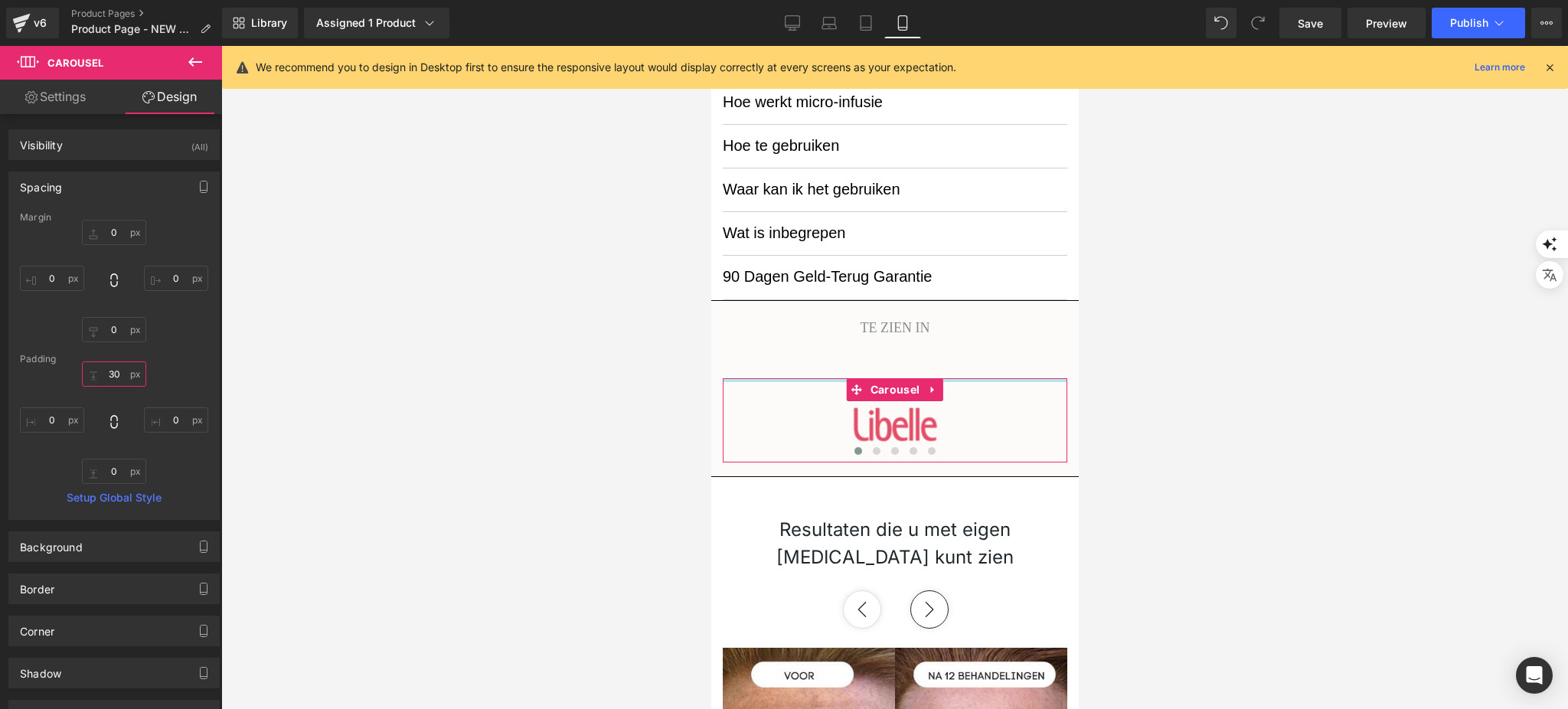
click at [116, 382] on input "30" at bounding box center [114, 373] width 64 height 25
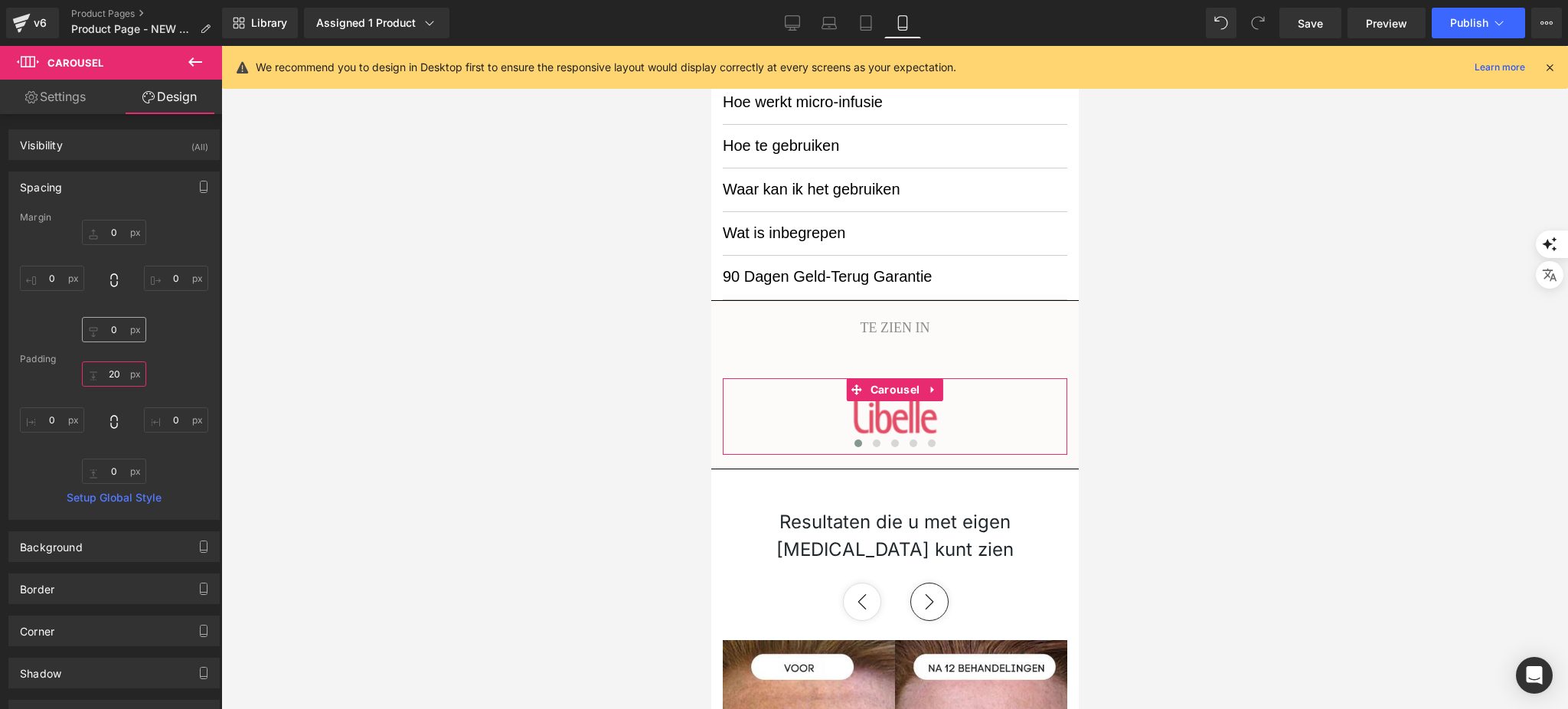
type input "20"
click at [116, 327] on input "0" at bounding box center [114, 329] width 64 height 25
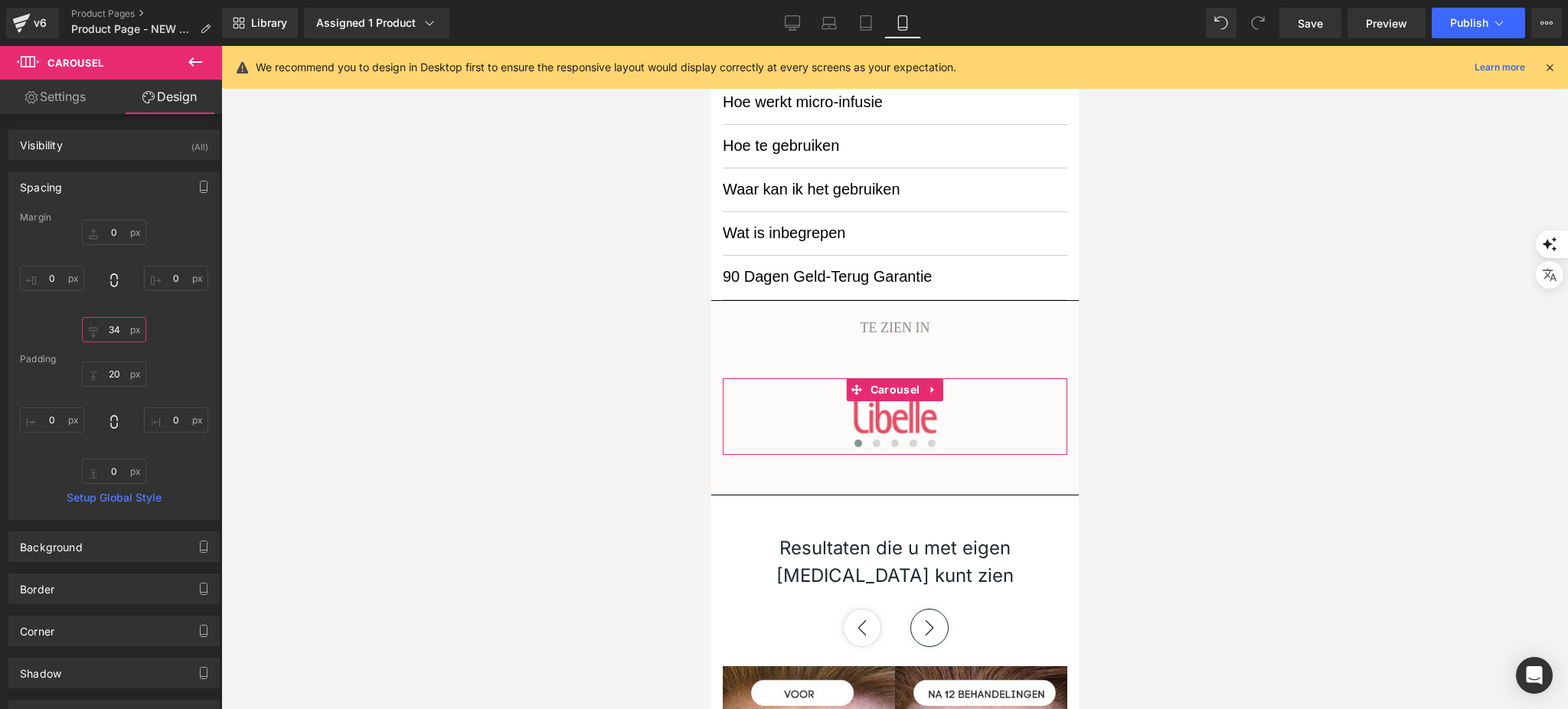
type input "3"
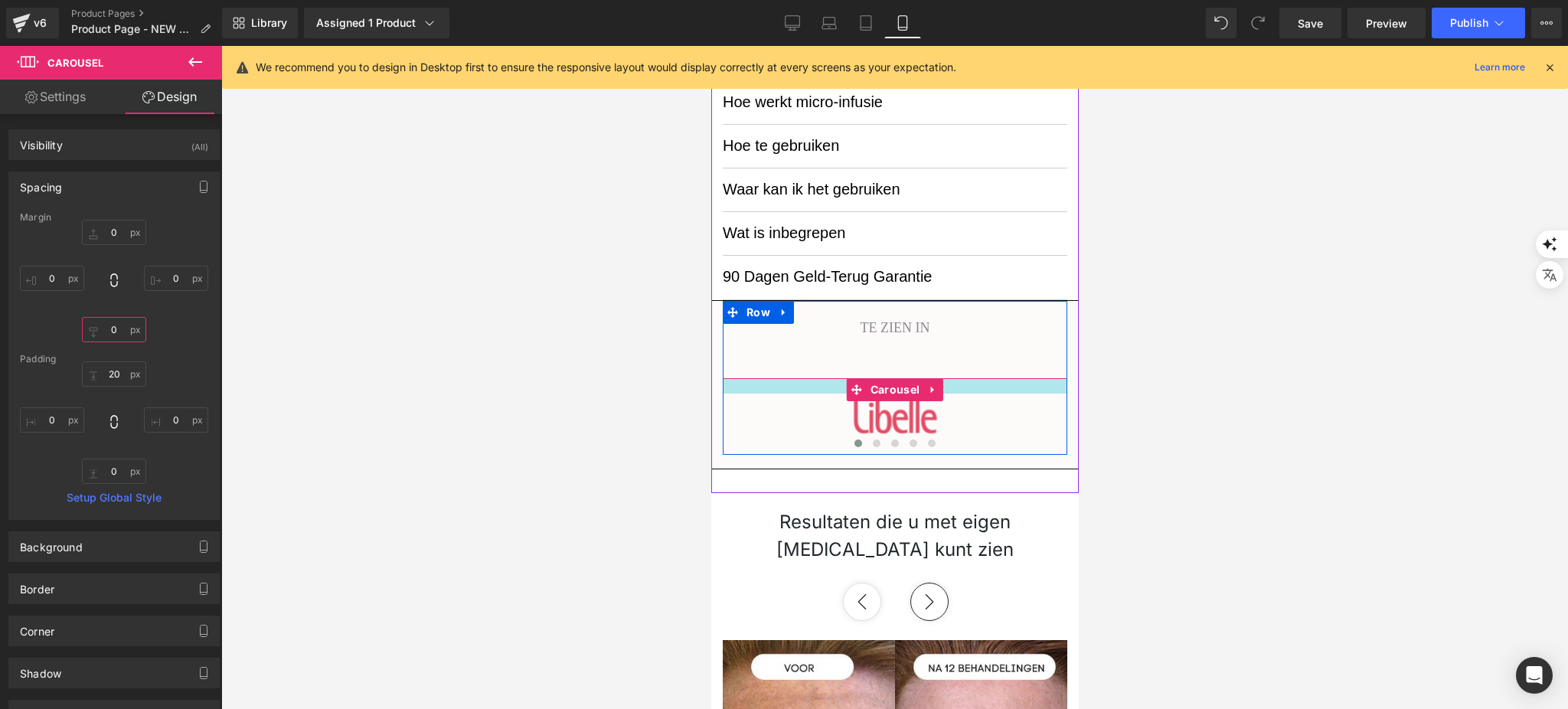
click at [1018, 379] on div at bounding box center [894, 385] width 345 height 15
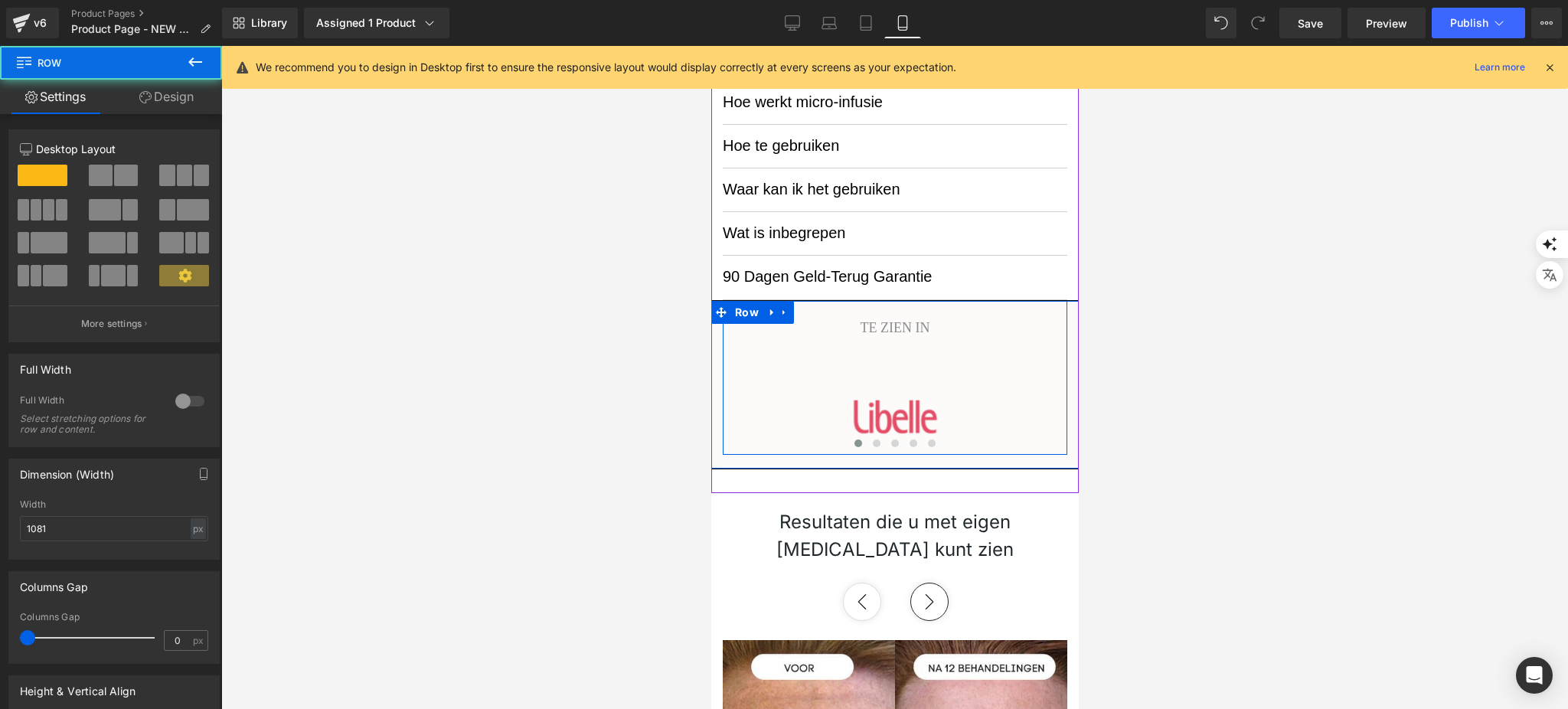
drag, startPoint x: 1018, startPoint y: 376, endPoint x: 1016, endPoint y: 385, distance: 9.2
click at [1016, 386] on div "TE ZIEN IN Text Block Image NaNpx NaNpx Image Image Image Image ‹ › [GEOGRAPHIC…" at bounding box center [894, 377] width 345 height 154
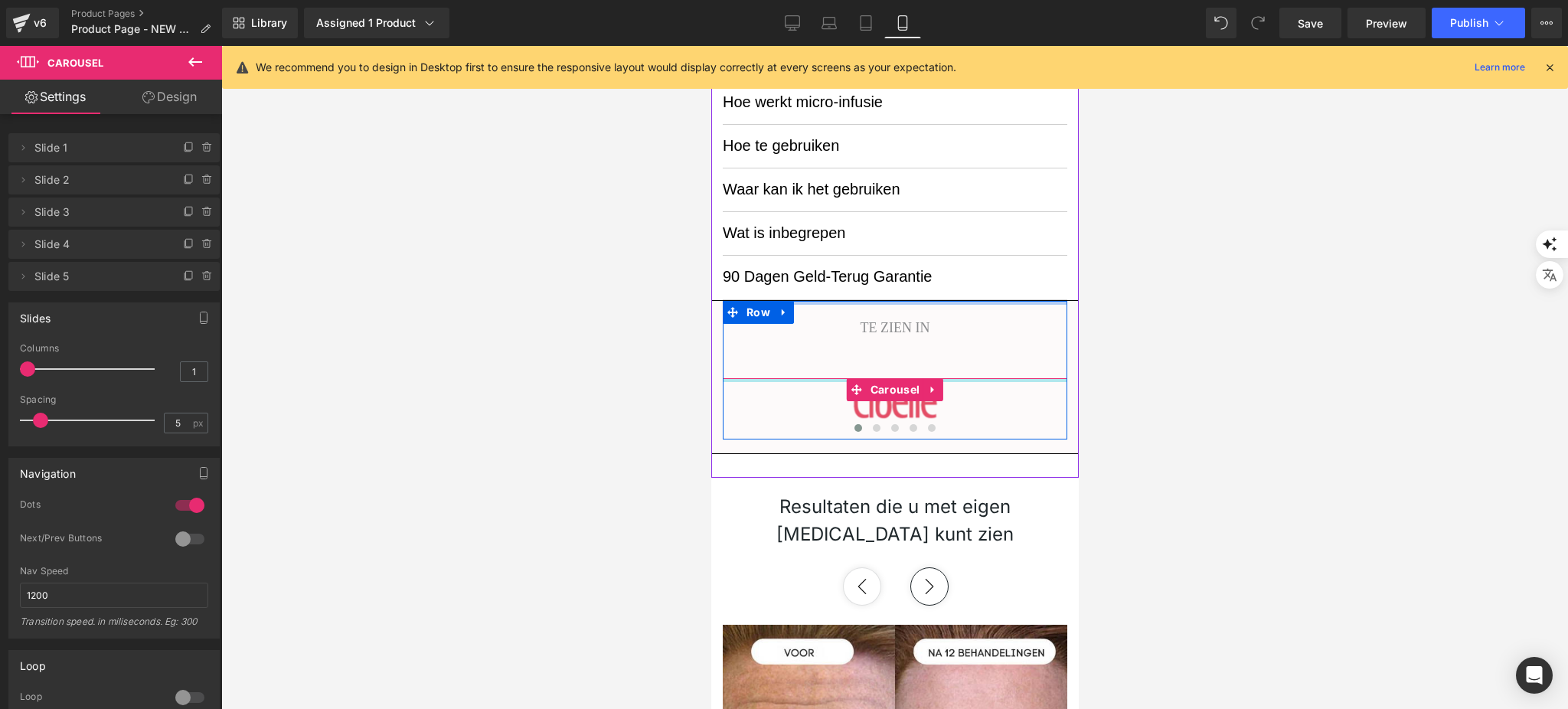
drag, startPoint x: 990, startPoint y: 387, endPoint x: 991, endPoint y: 303, distance: 84.0
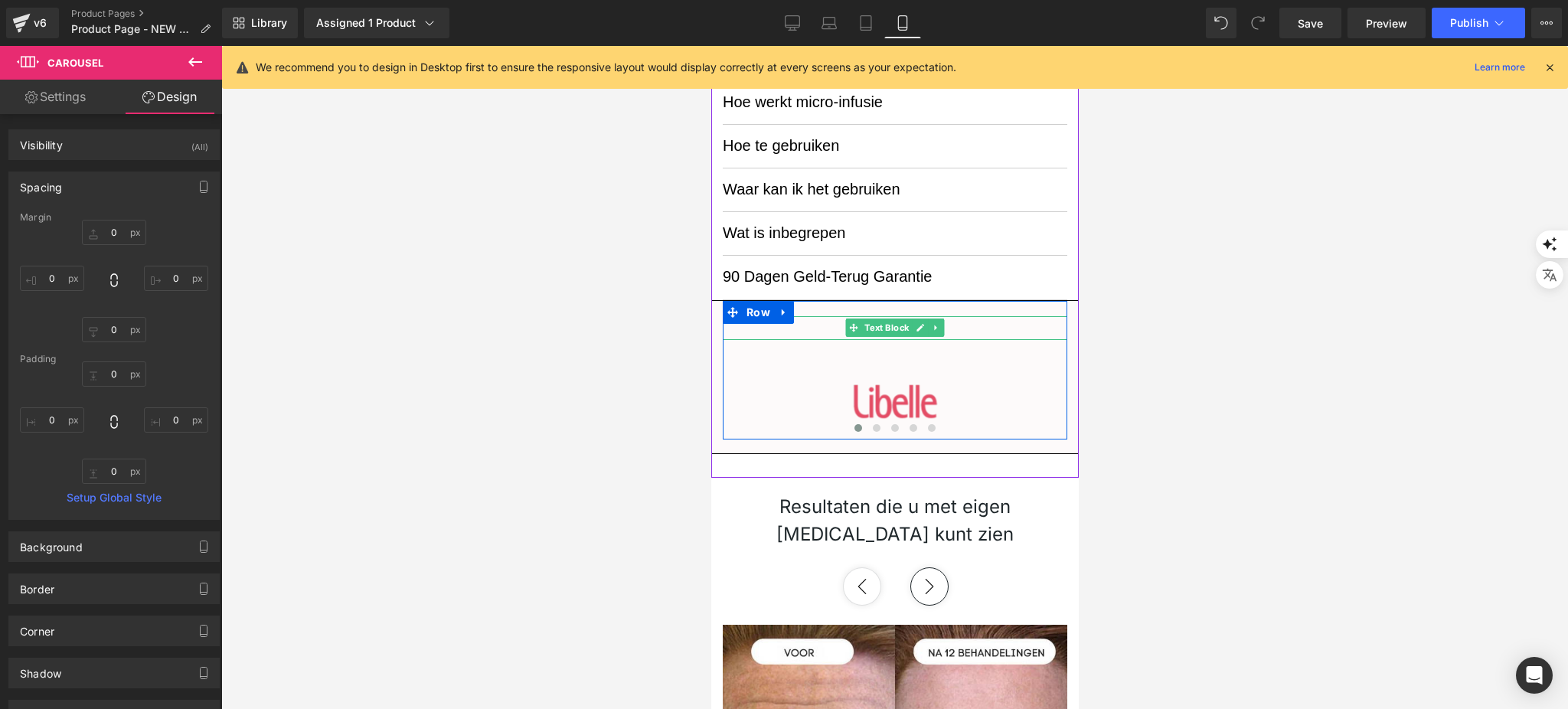
click at [962, 327] on p "TE ZIEN IN" at bounding box center [894, 327] width 345 height 23
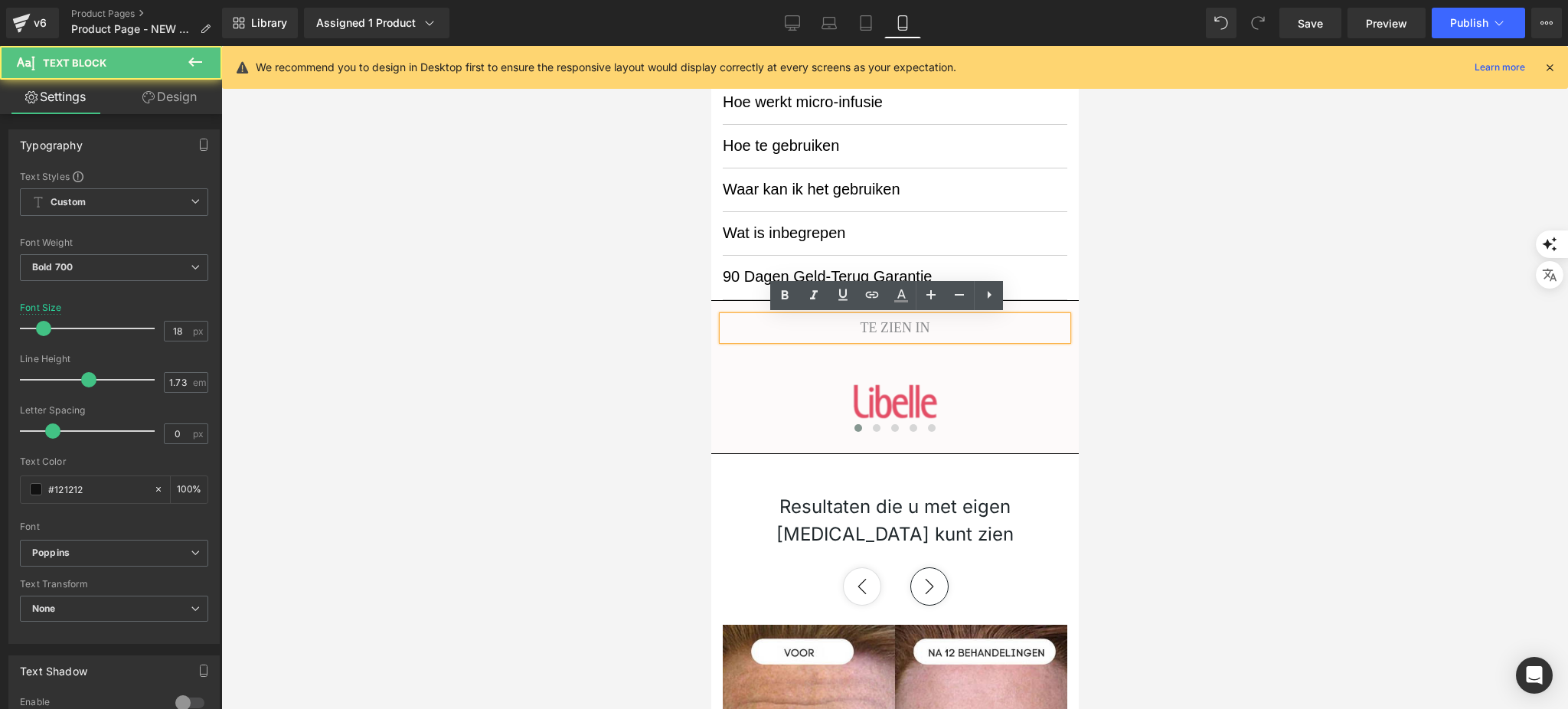
click at [952, 361] on div "TE ZIEN IN Text Block Image Image Image Image Image ‹ › [GEOGRAPHIC_DATA]" at bounding box center [894, 370] width 345 height 139
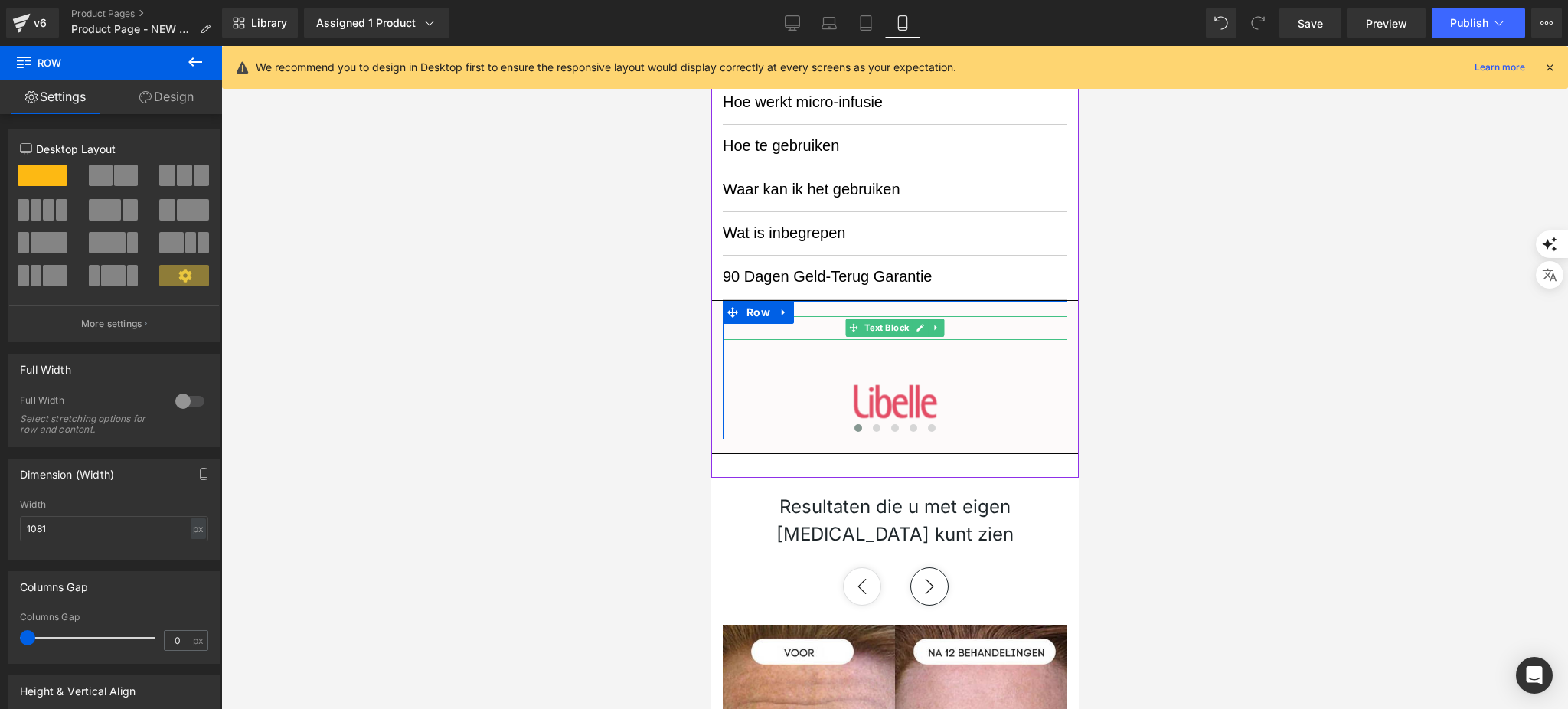
click at [972, 323] on p "TE ZIEN IN" at bounding box center [894, 327] width 345 height 23
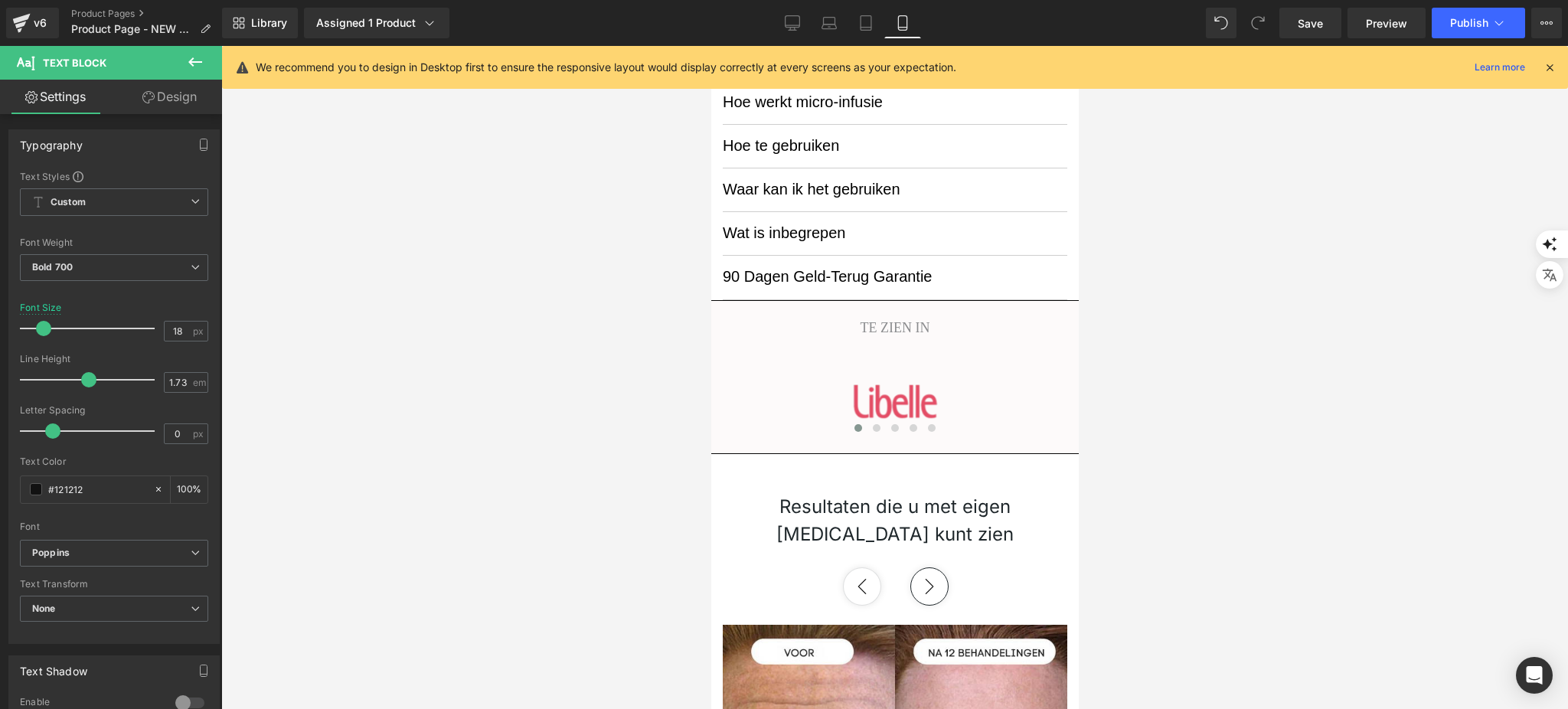
click at [147, 78] on span "Text Block" at bounding box center [92, 62] width 153 height 33
click at [152, 87] on link "Design" at bounding box center [169, 97] width 111 height 34
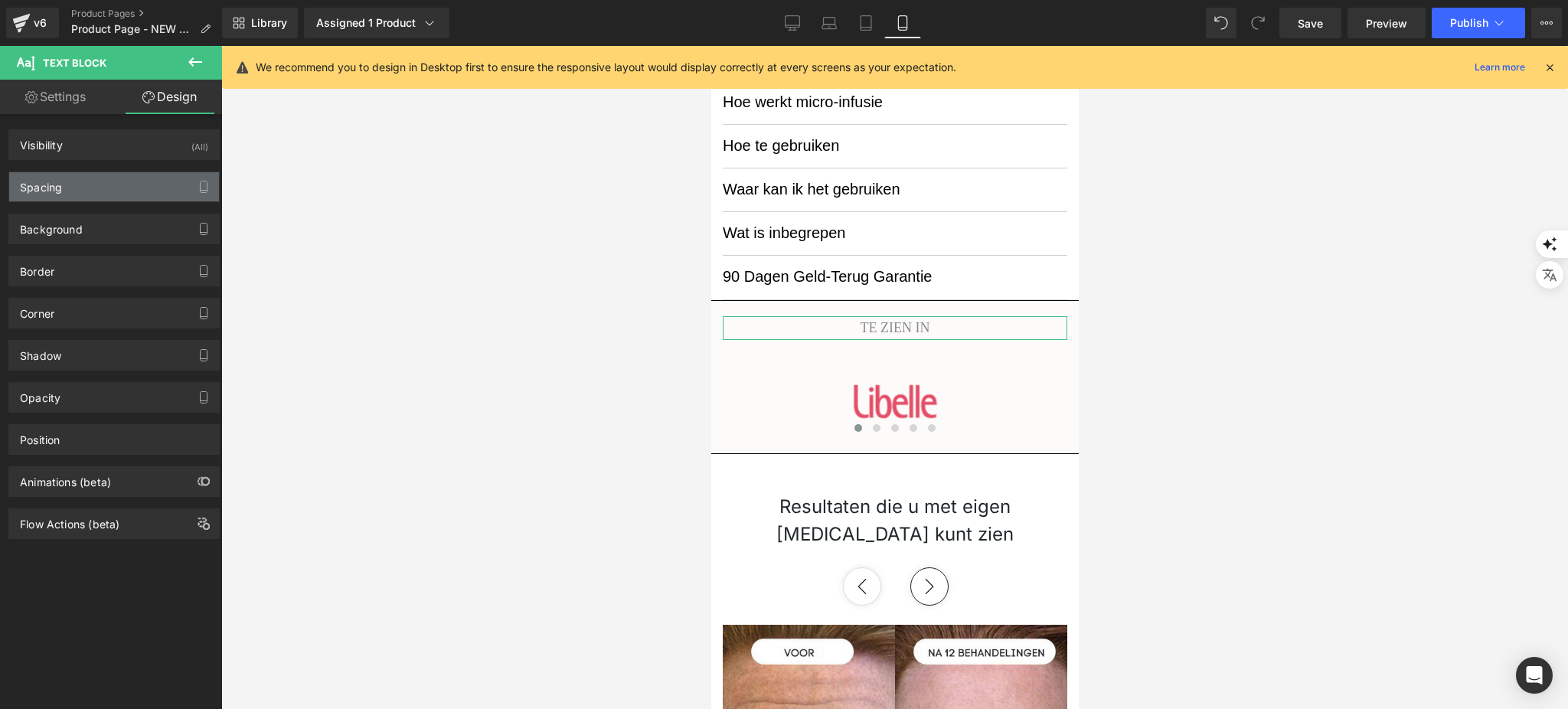
click at [130, 182] on div "Spacing" at bounding box center [114, 187] width 209 height 29
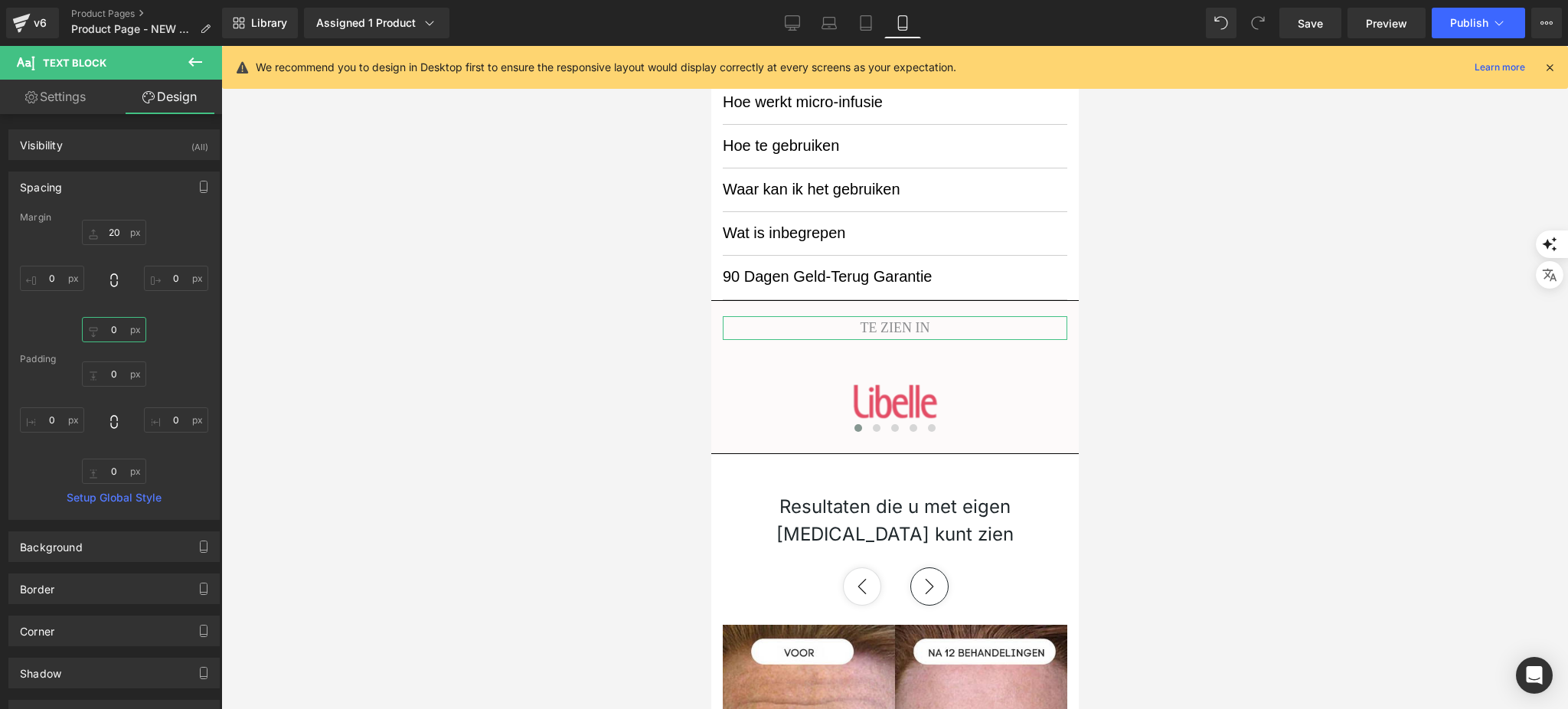
click at [115, 330] on input "text" at bounding box center [114, 329] width 64 height 25
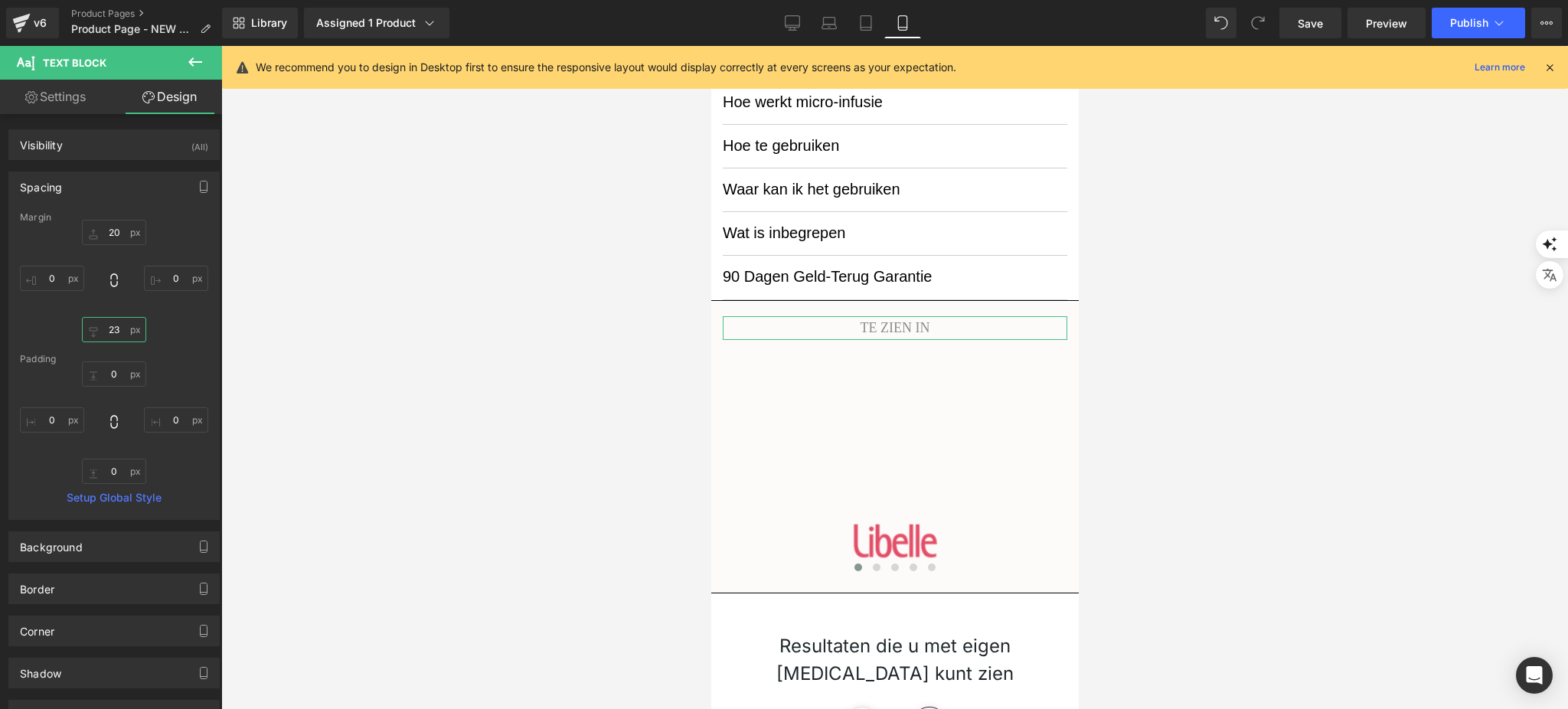
type input "2"
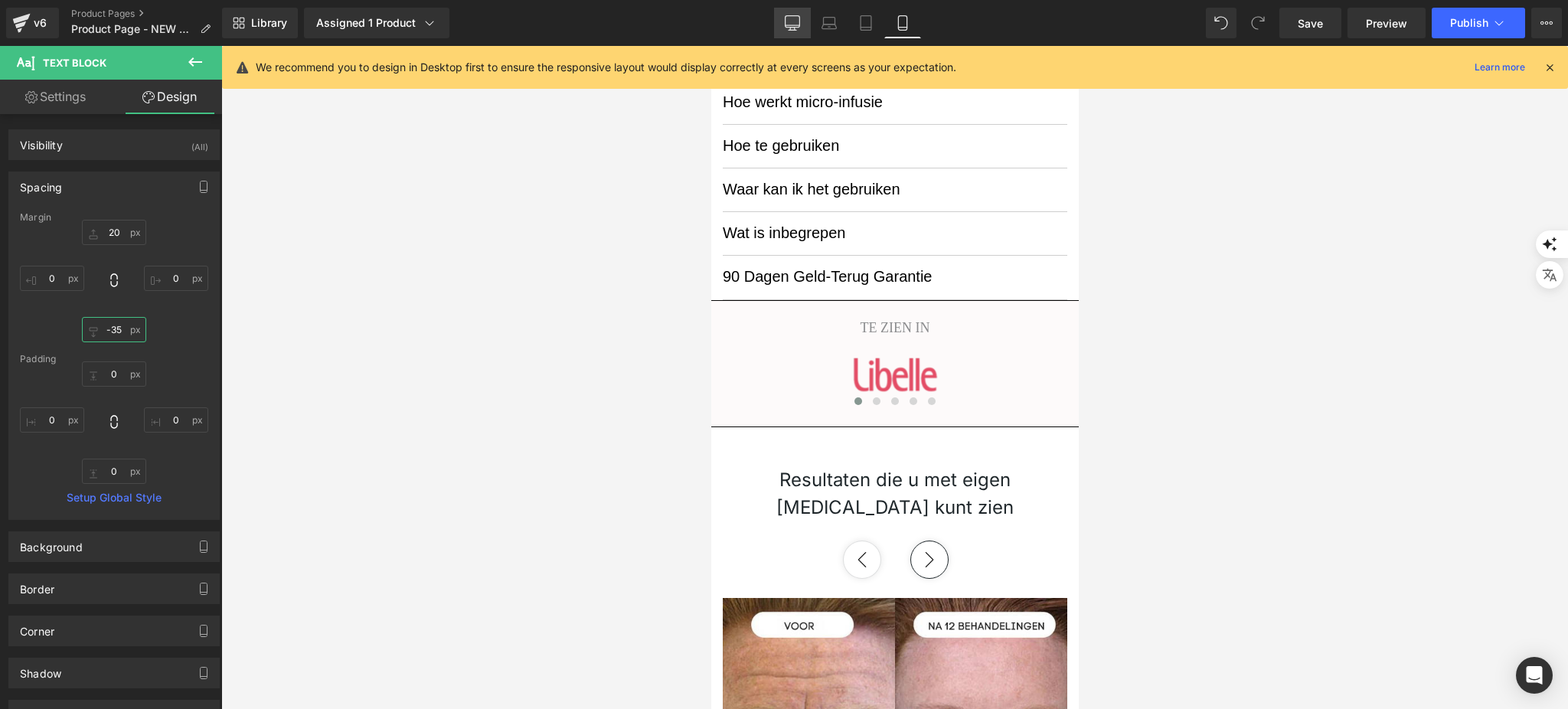
type input "-35"
click at [790, 23] on icon at bounding box center [792, 23] width 15 height 15
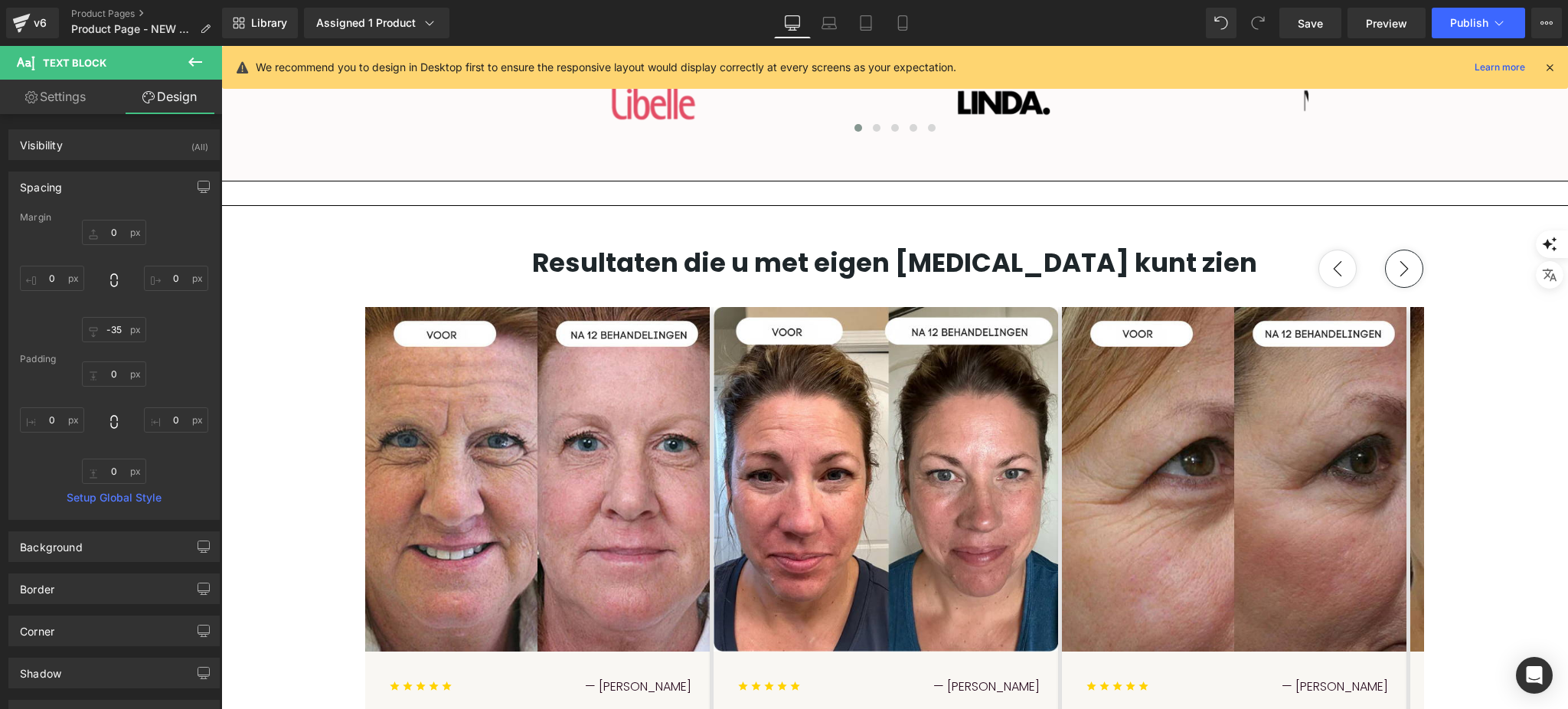
scroll to position [693, 0]
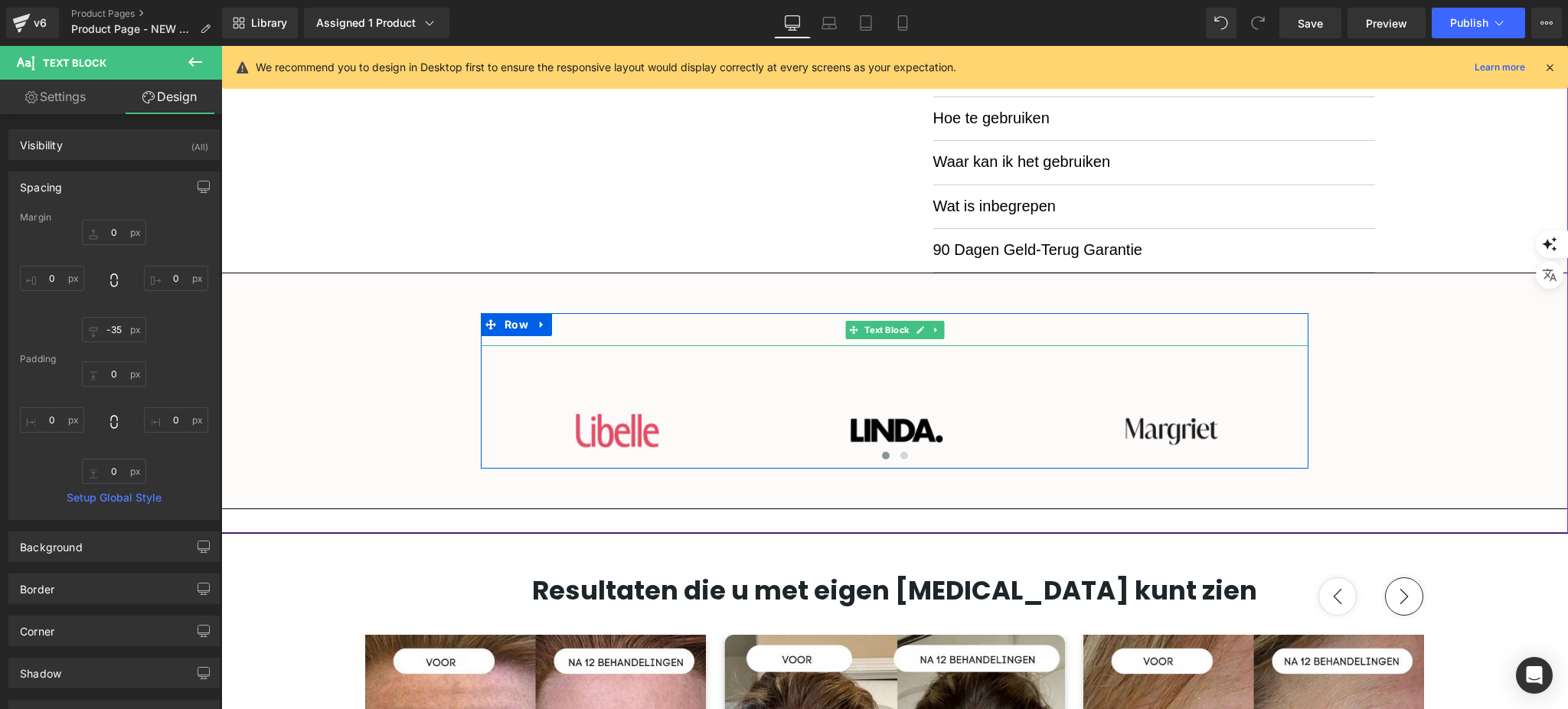
click at [974, 324] on p "TE ZIEN IN" at bounding box center [894, 329] width 827 height 32
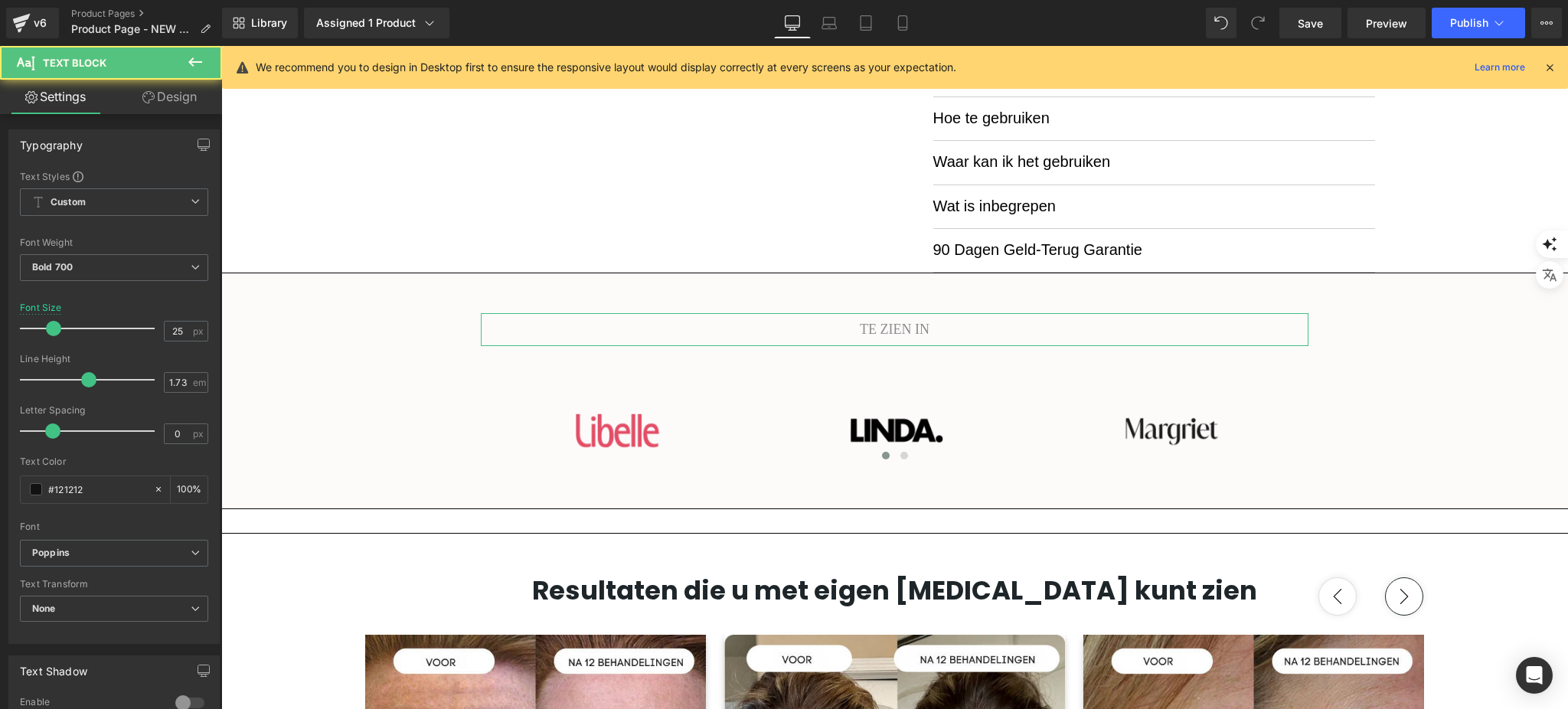
click at [185, 88] on link "Design" at bounding box center [169, 97] width 111 height 34
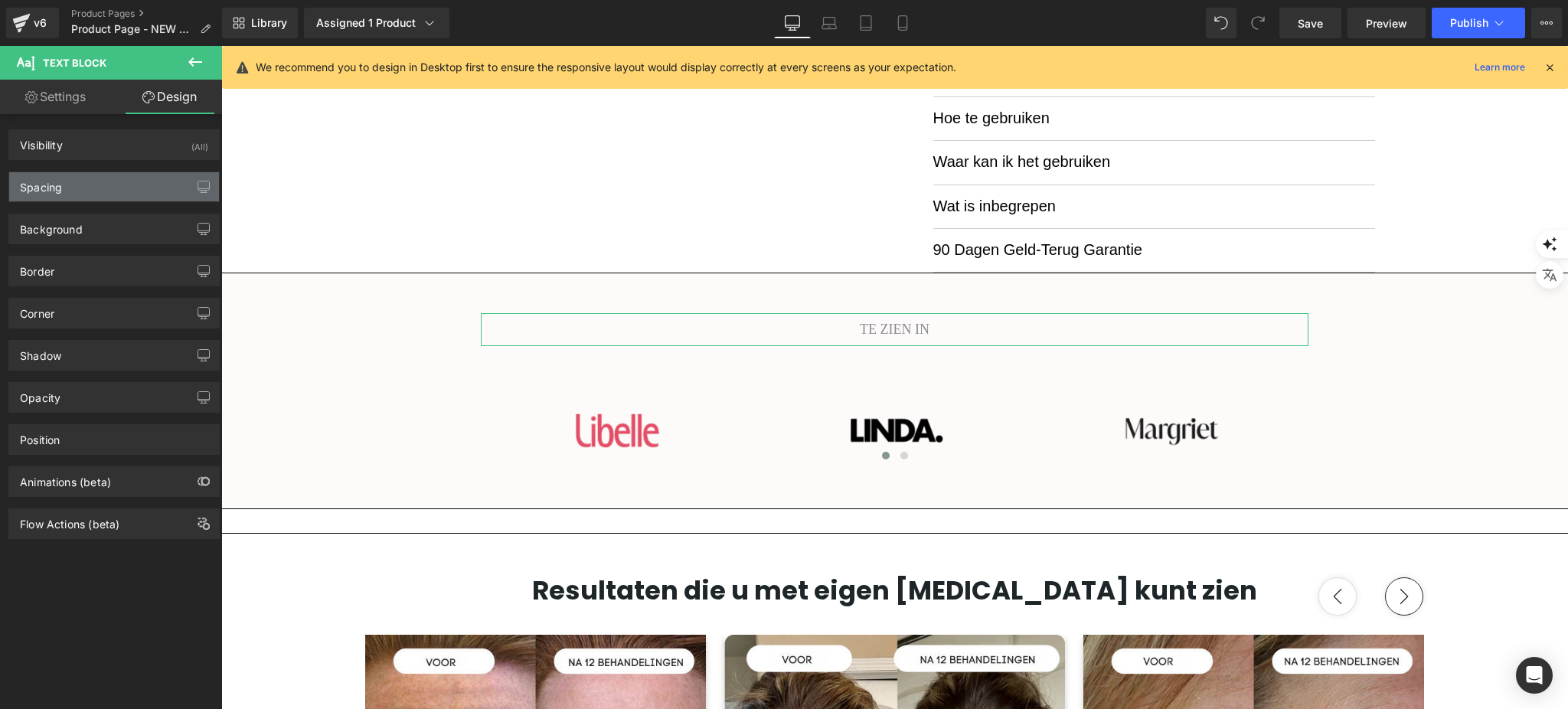
click at [115, 185] on div "Spacing" at bounding box center [114, 187] width 209 height 29
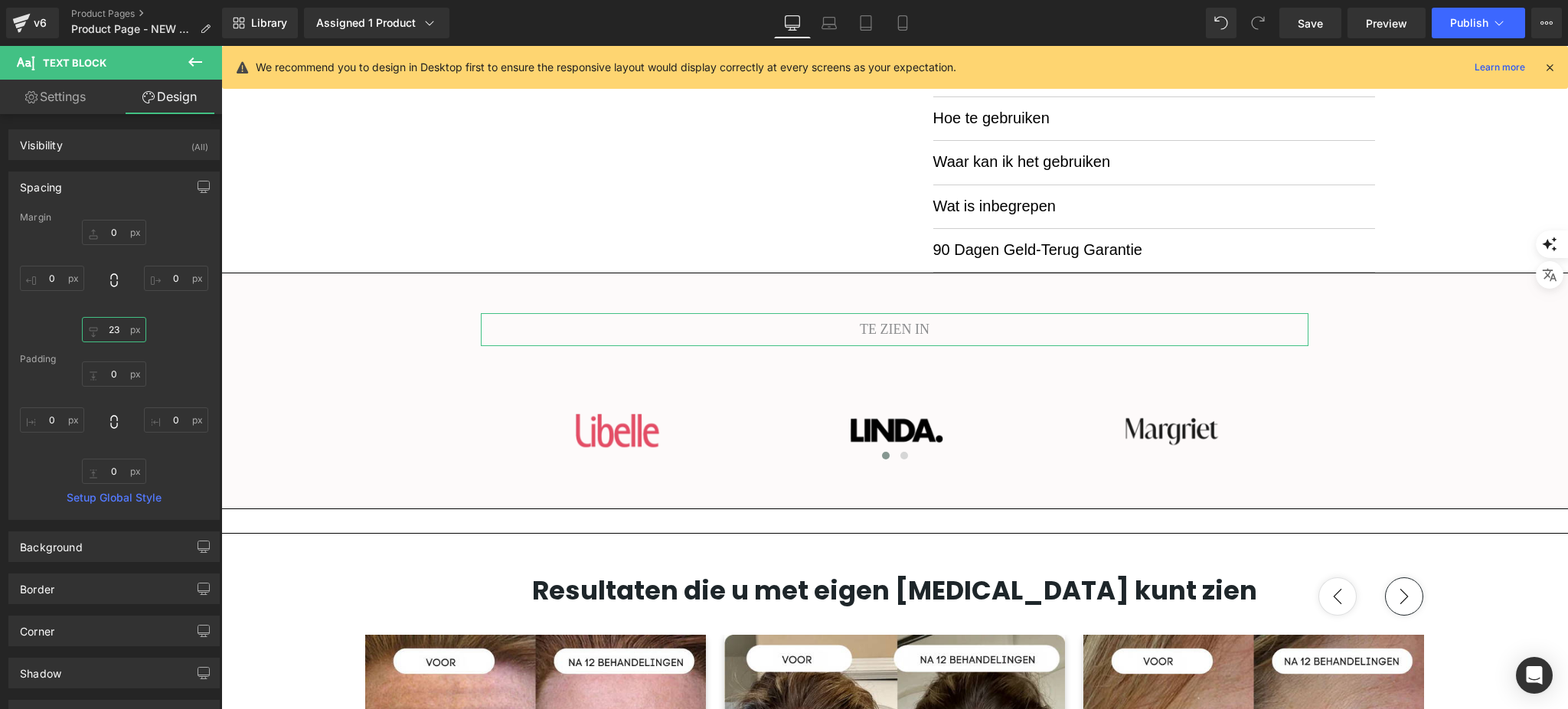
click at [118, 327] on input "text" at bounding box center [114, 329] width 64 height 25
type input "3"
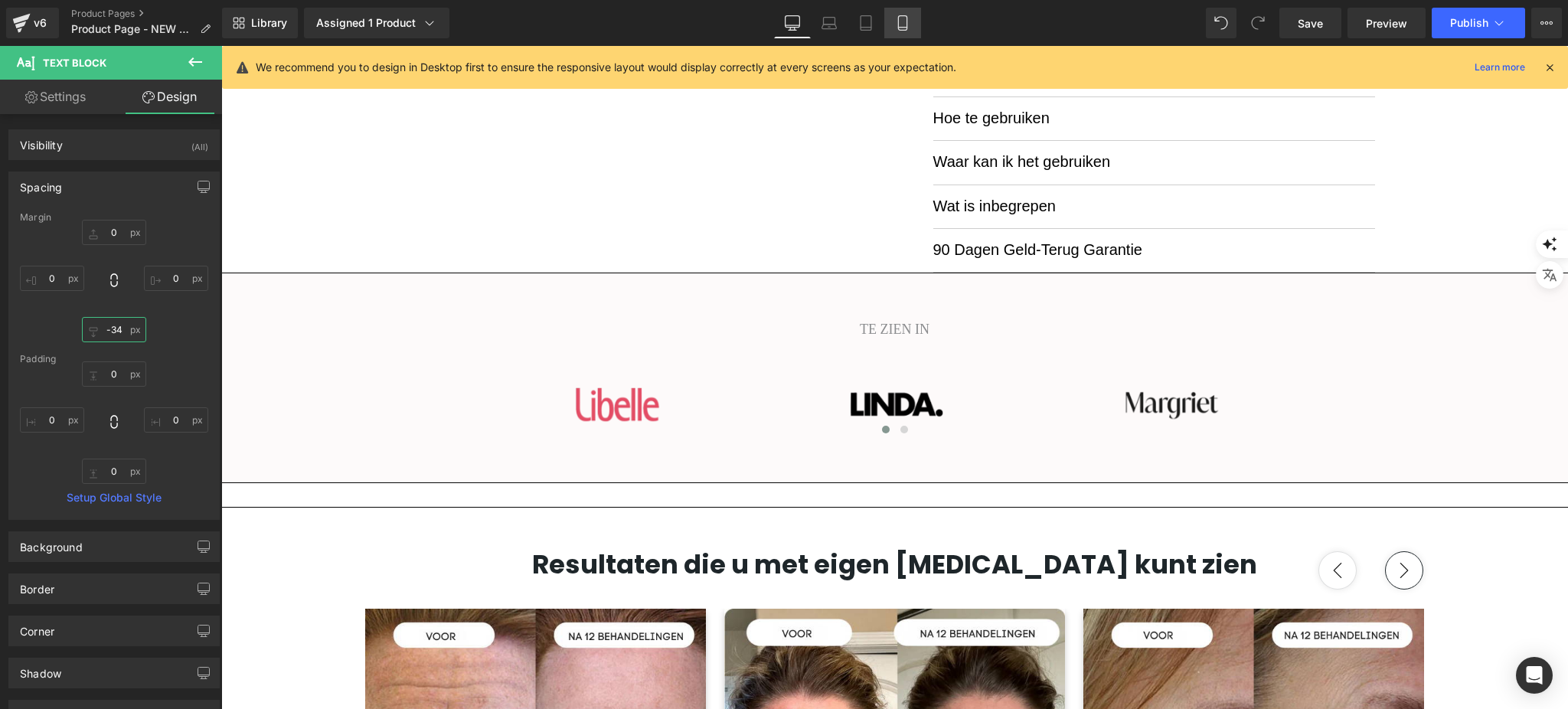
type input "-34"
click at [904, 18] on icon at bounding box center [902, 23] width 15 height 15
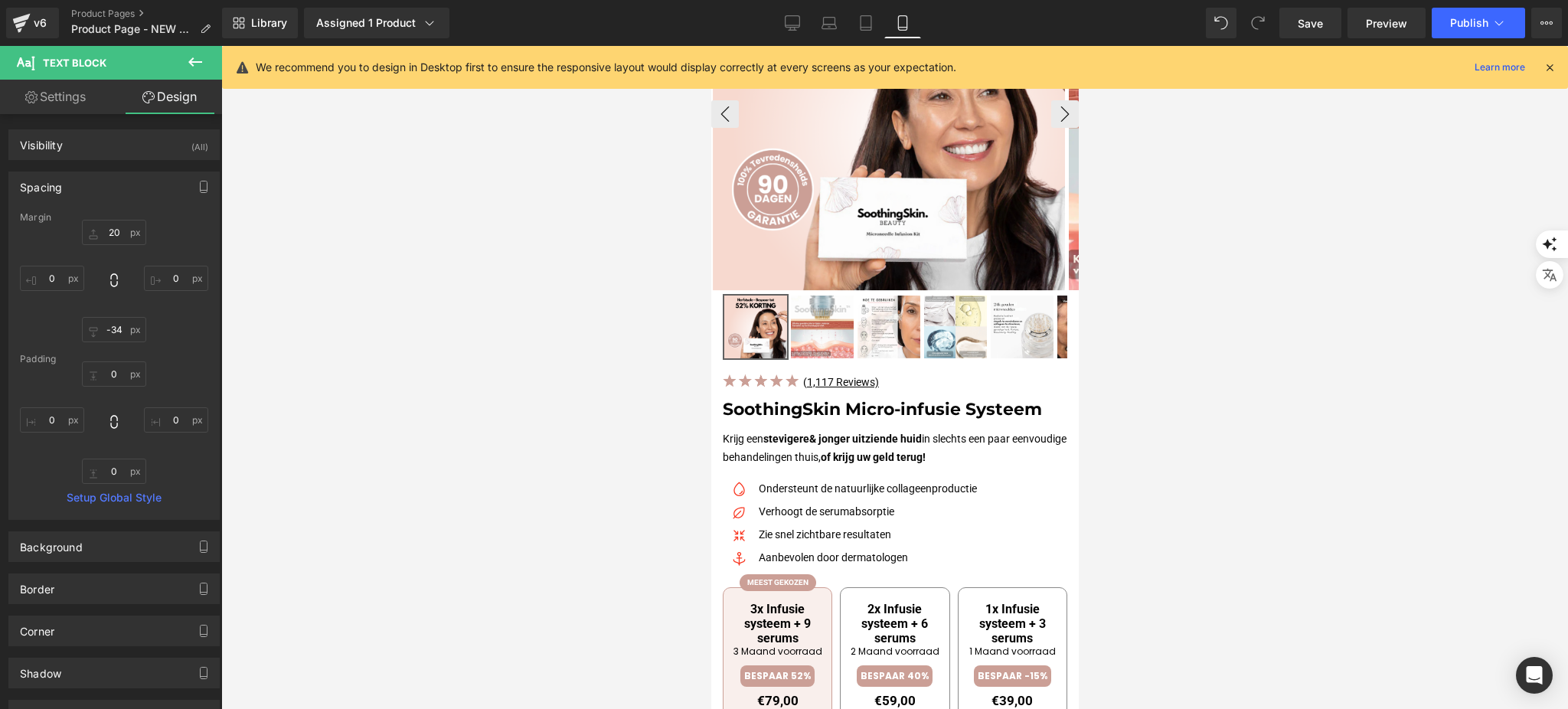
scroll to position [0, 0]
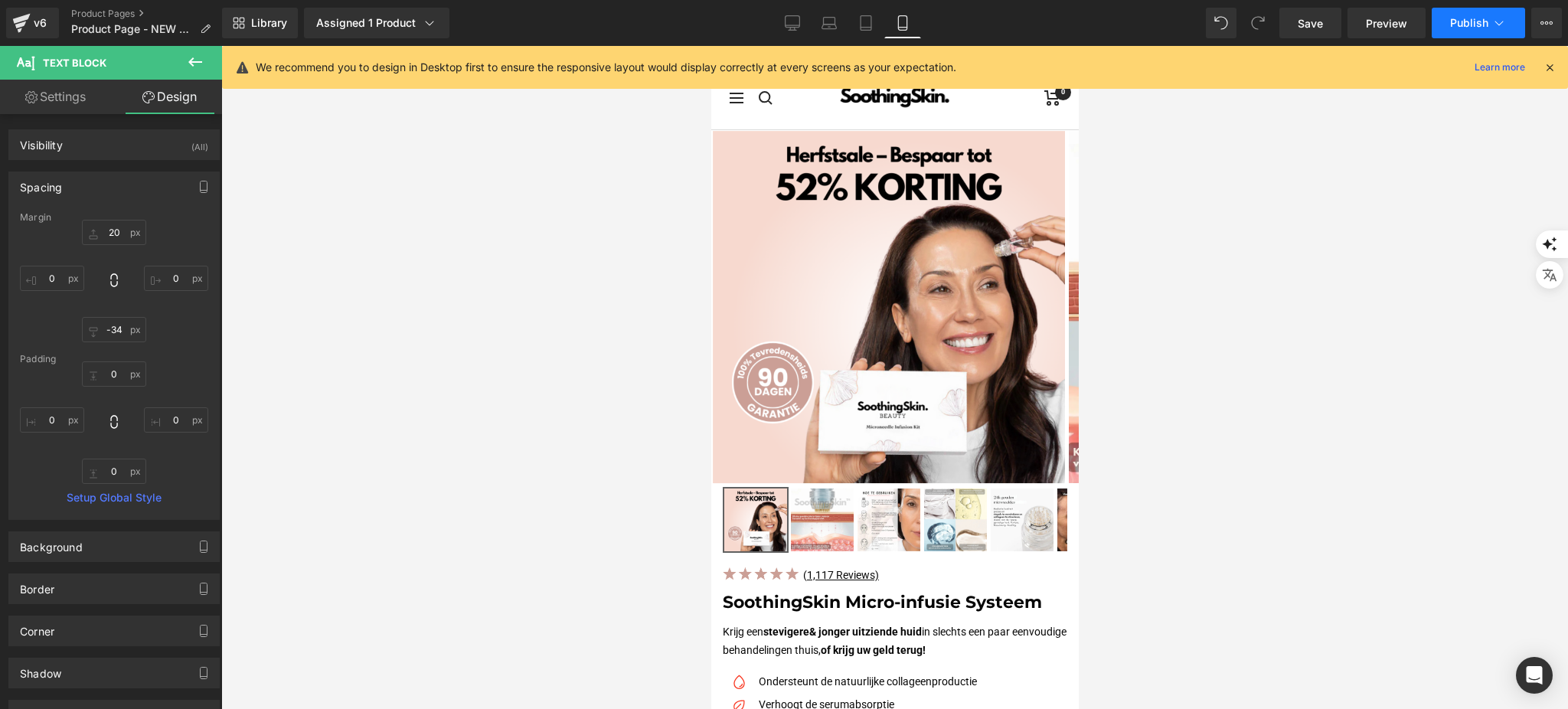
click at [1477, 32] on button "Publish" at bounding box center [1479, 23] width 94 height 31
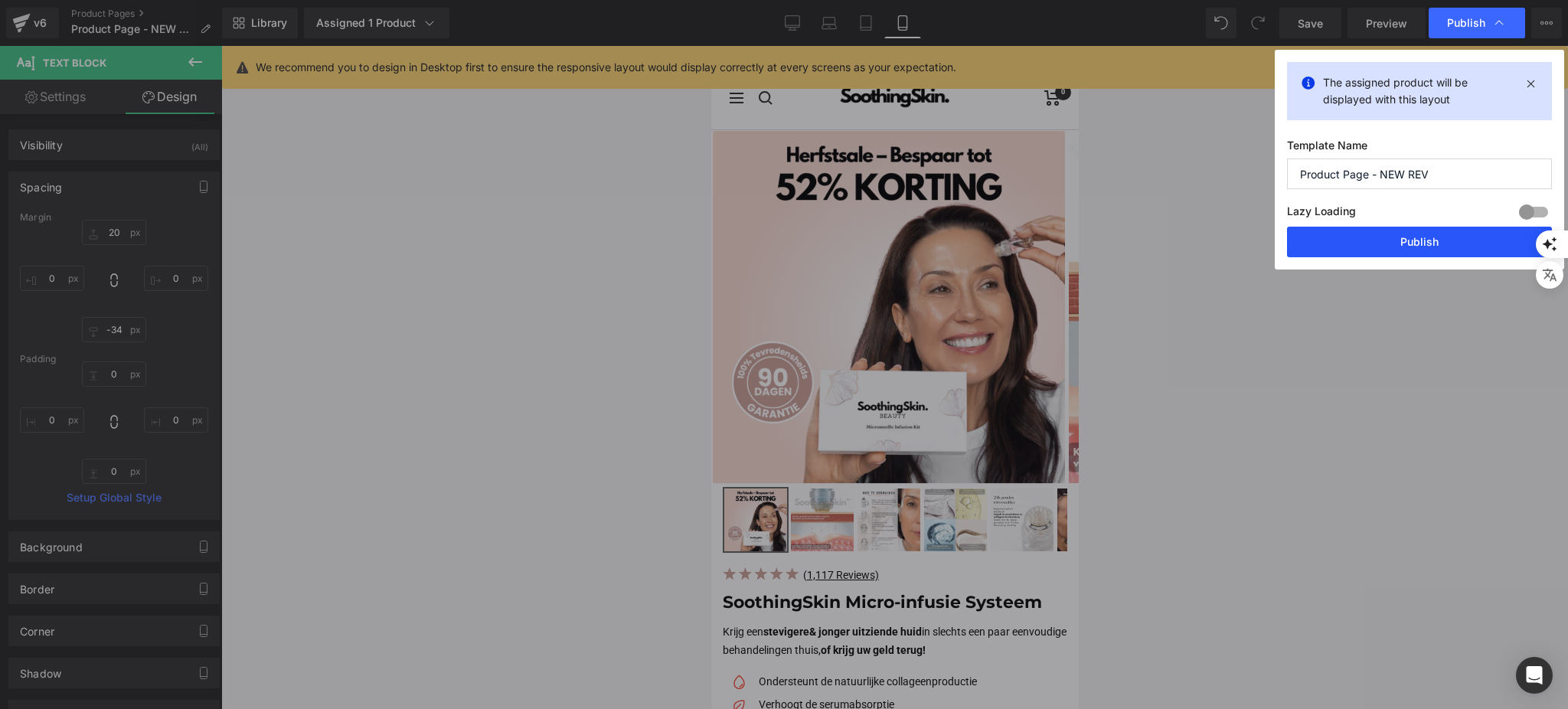
click at [1356, 255] on button "Publish" at bounding box center [1419, 242] width 265 height 31
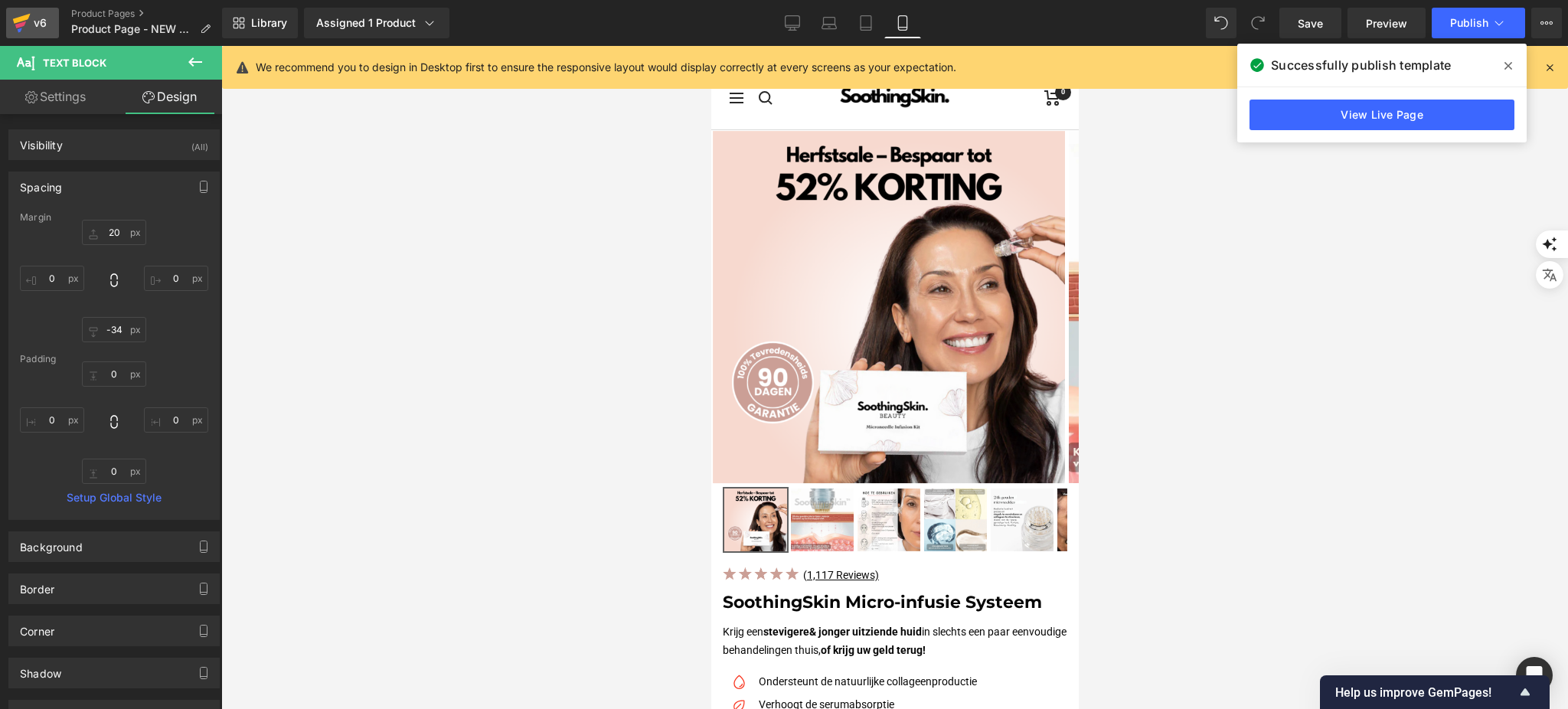
click at [57, 24] on link "v6" at bounding box center [32, 23] width 53 height 31
